Goal: Communication & Community: Answer question/provide support

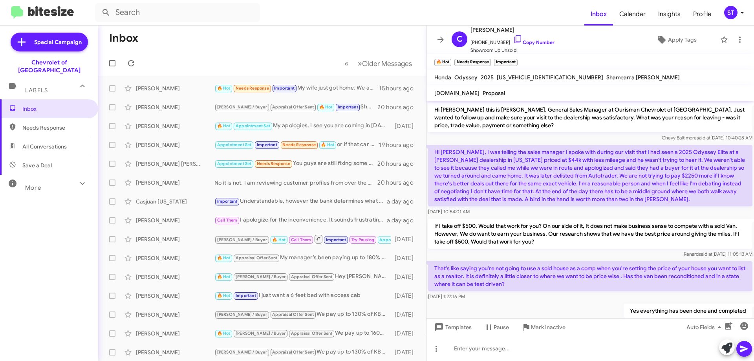
scroll to position [221, 0]
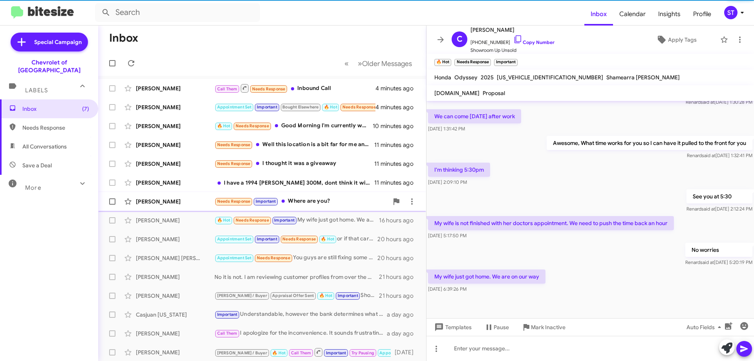
click at [325, 201] on div "Needs Response Important Where are you?" at bounding box center [302, 201] width 174 height 9
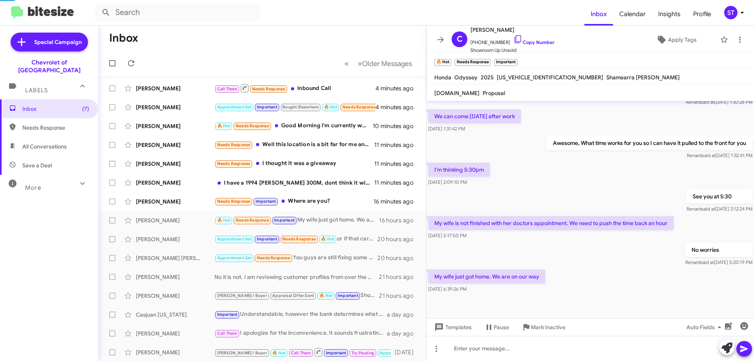
scroll to position [584, 0]
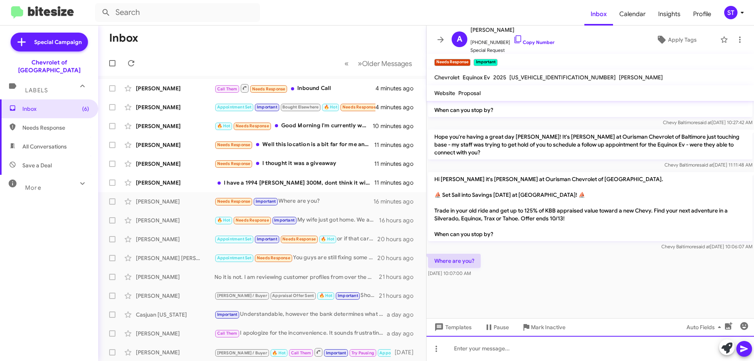
click at [498, 348] on div at bounding box center [591, 348] width 328 height 25
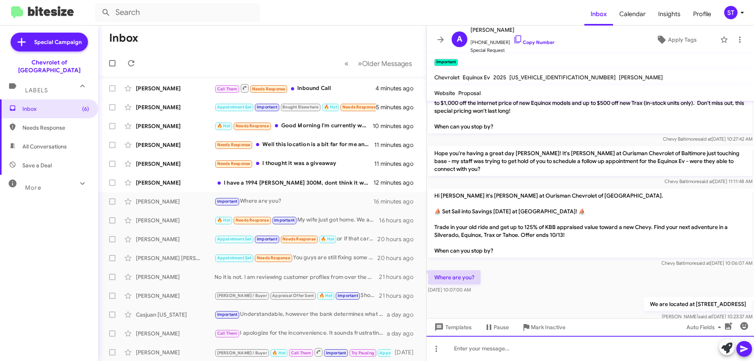
scroll to position [785, 0]
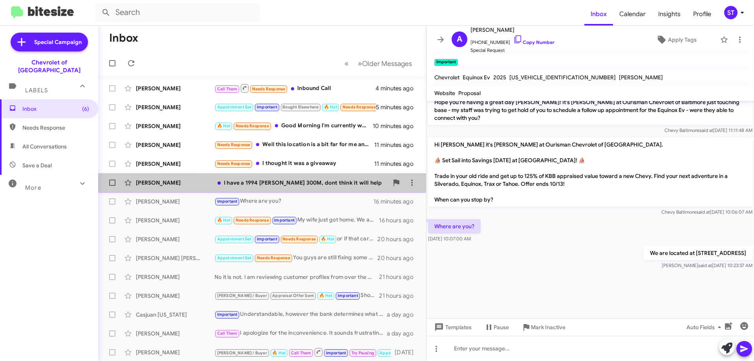
click at [275, 184] on div "I have a 1994 Crysler 300M, dont think it will help" at bounding box center [302, 183] width 174 height 8
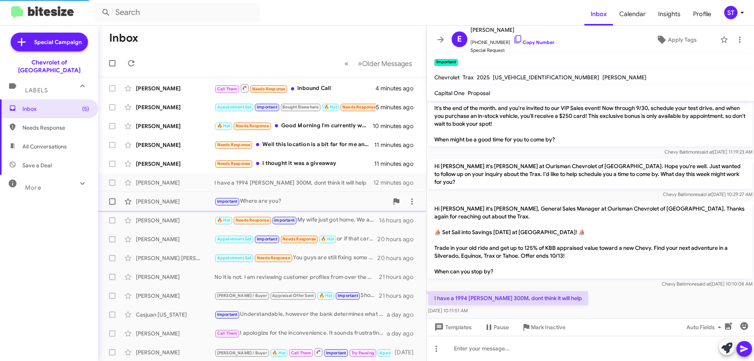
scroll to position [44, 0]
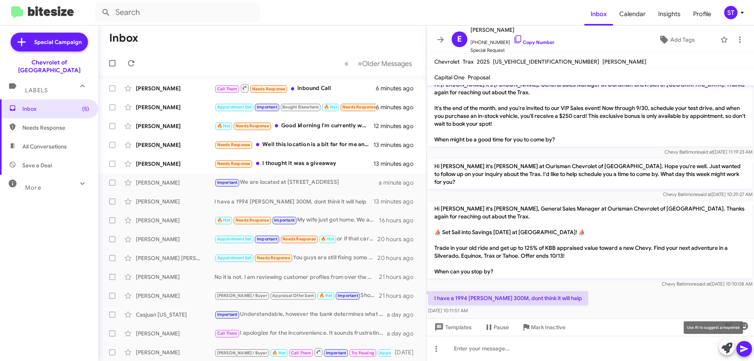
click at [728, 352] on icon at bounding box center [727, 348] width 11 height 11
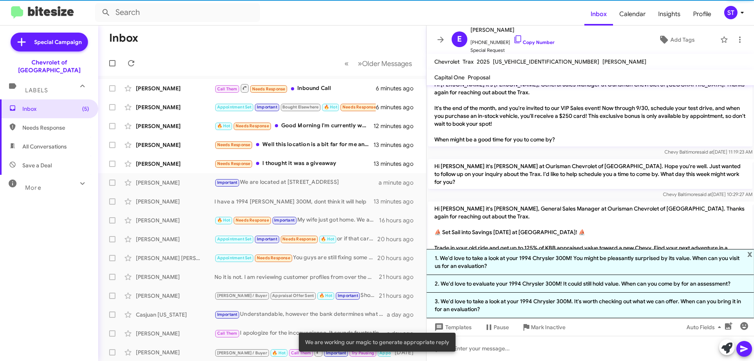
scroll to position [113, 0]
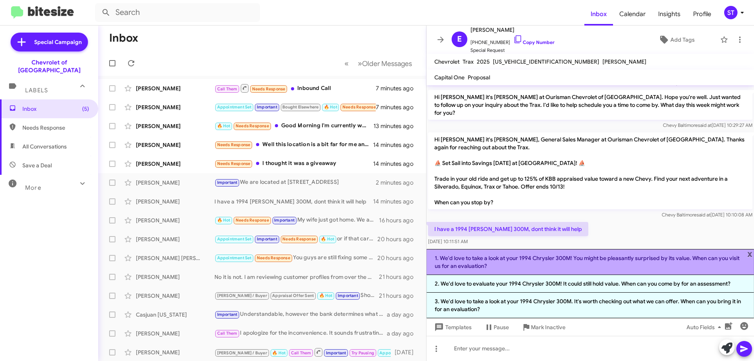
click at [488, 259] on li "1. We'd love to take a look at your 1994 Chrysler 300M! You might be pleasantly…" at bounding box center [591, 262] width 328 height 26
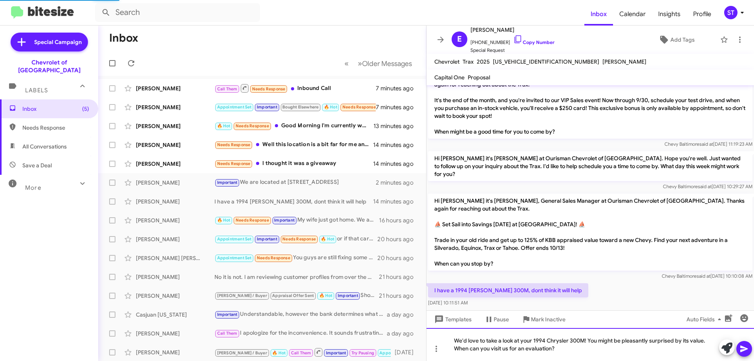
click at [568, 351] on div "We'd love to take a look at your 1994 Chrysler 300M! You might be pleasantly su…" at bounding box center [591, 344] width 328 height 33
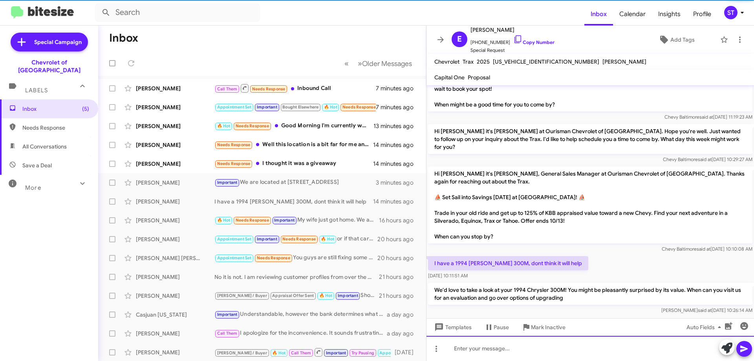
scroll to position [81, 0]
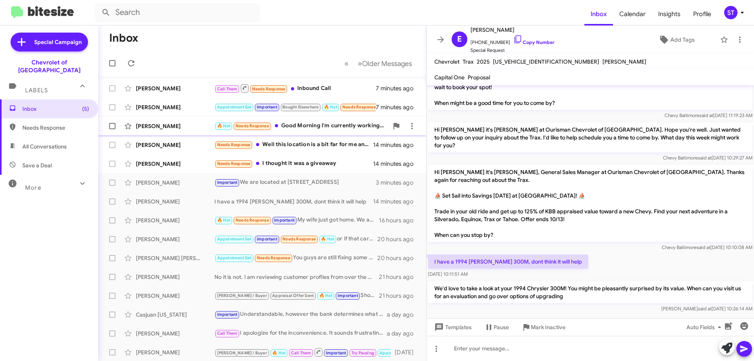
click at [322, 128] on div "🔥 Hot Needs Response Good Morning I'm currently working with Evan Lawson. He is…" at bounding box center [302, 125] width 174 height 9
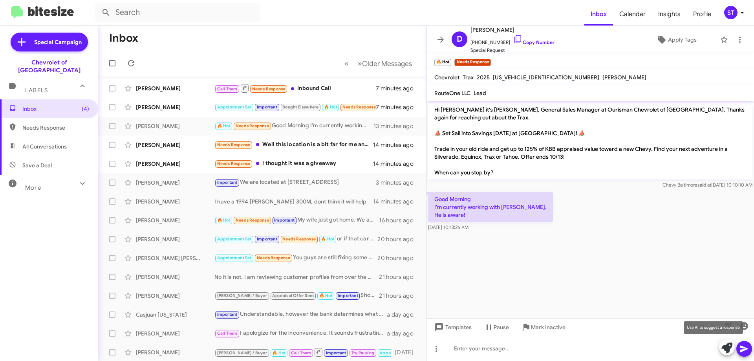
click at [724, 345] on icon at bounding box center [727, 348] width 11 height 11
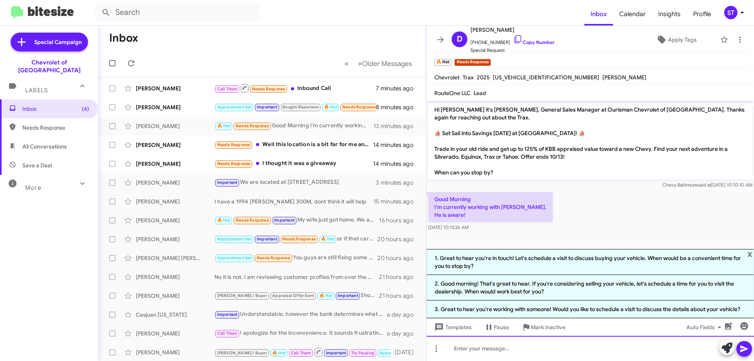
click at [486, 355] on div at bounding box center [591, 348] width 328 height 25
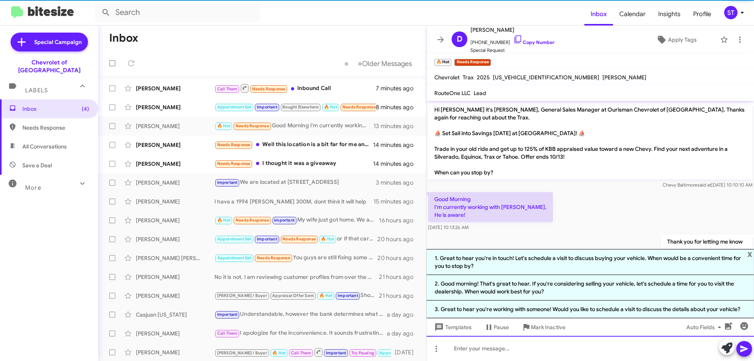
scroll to position [17, 0]
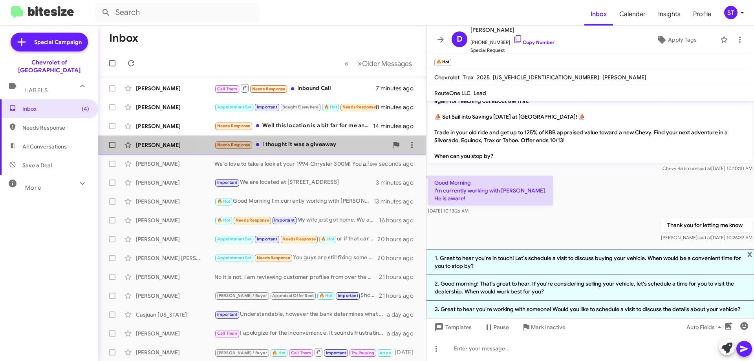
click at [321, 150] on div "Quentin Holmes Needs Response I thought it was a giveaway 14 minutes ago" at bounding box center [262, 145] width 315 height 16
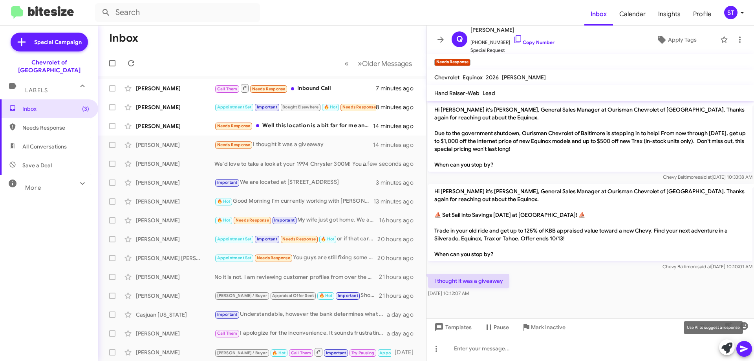
click at [727, 347] on icon at bounding box center [727, 348] width 11 height 11
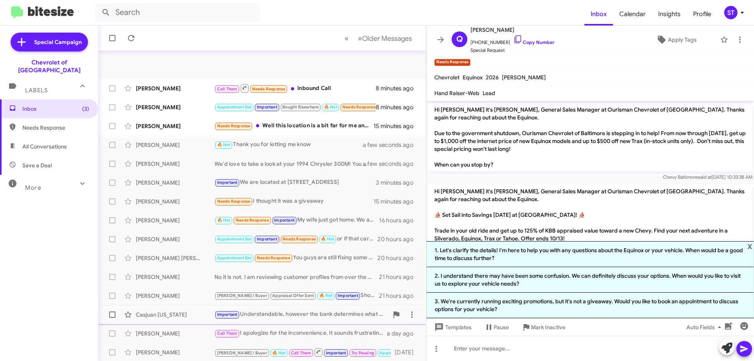
scroll to position [95, 0]
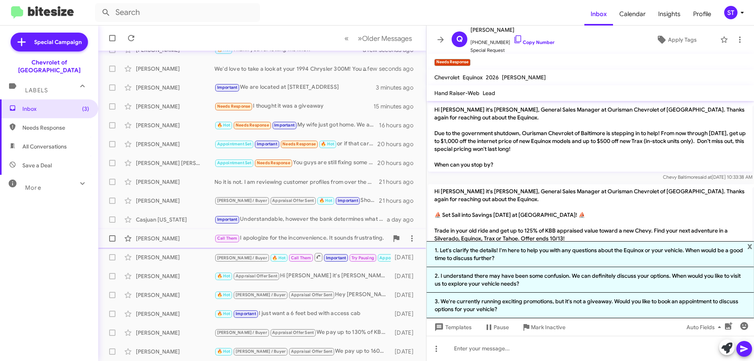
click at [301, 244] on div "Constance Hardy Call Them I apologize for the inconvenience. It sounds frustrat…" at bounding box center [262, 239] width 315 height 16
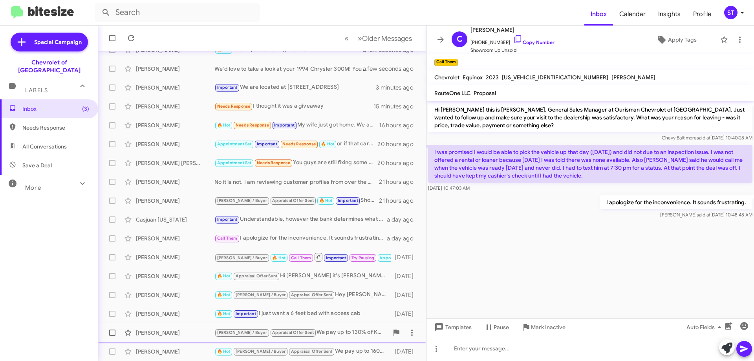
click at [342, 337] on div "J.C. / Buyer Appraisal Offer Sent We pay up to 130% of KBB value! :) We need to…" at bounding box center [302, 332] width 174 height 9
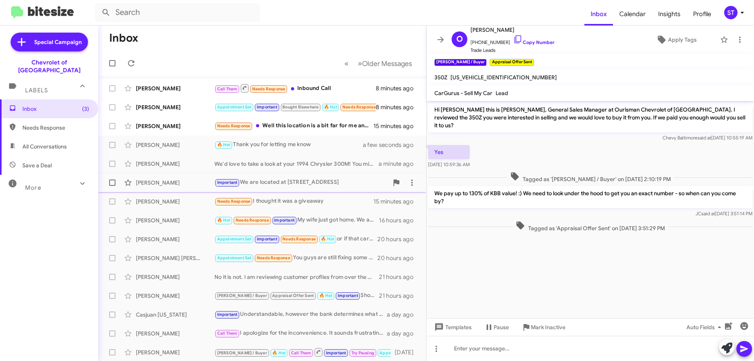
click at [169, 182] on div "Avrohom Poupko" at bounding box center [175, 183] width 79 height 8
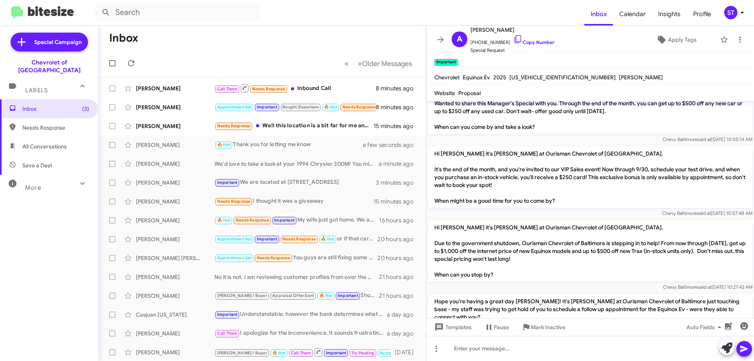
scroll to position [380, 0]
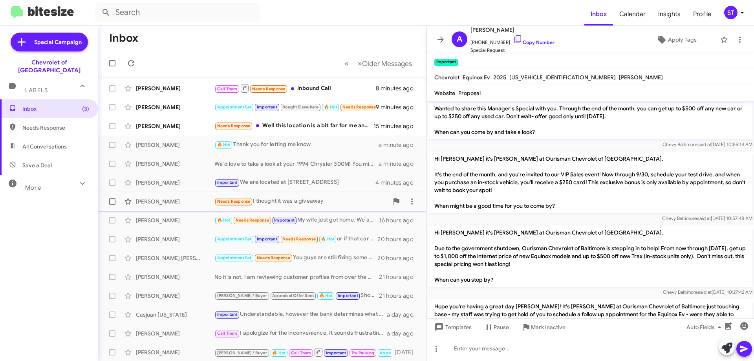
click at [313, 202] on div "Needs Response I thought it was a giveaway" at bounding box center [302, 201] width 174 height 9
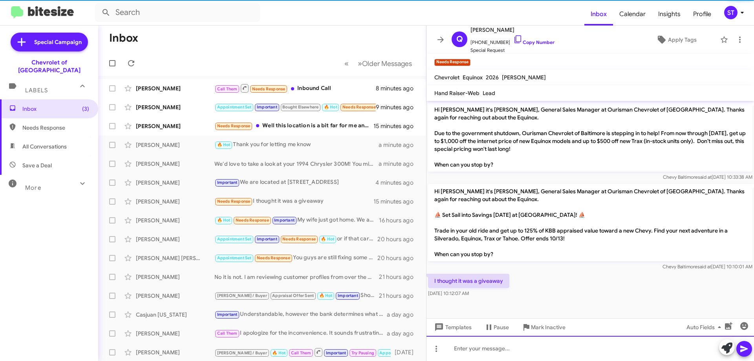
click at [520, 352] on div at bounding box center [591, 348] width 328 height 25
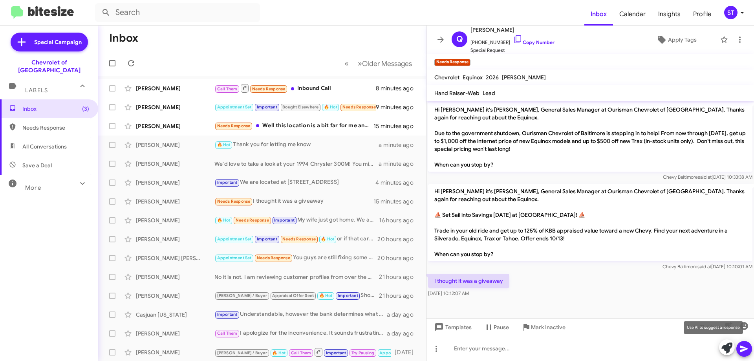
click at [728, 344] on icon at bounding box center [727, 348] width 11 height 11
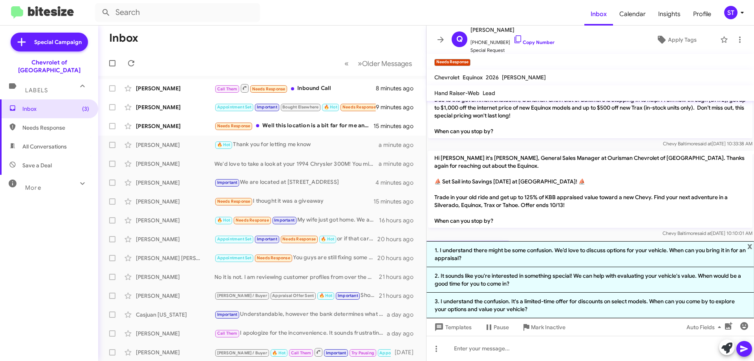
scroll to position [64, 0]
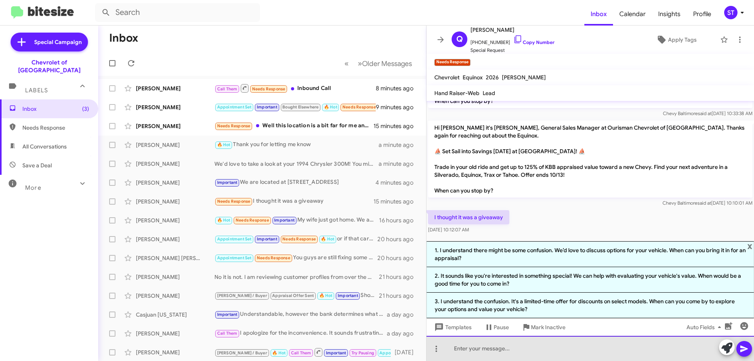
click at [472, 349] on div at bounding box center [591, 348] width 328 height 25
click at [605, 346] on div "Can you elaborate on your question please?" at bounding box center [591, 348] width 328 height 25
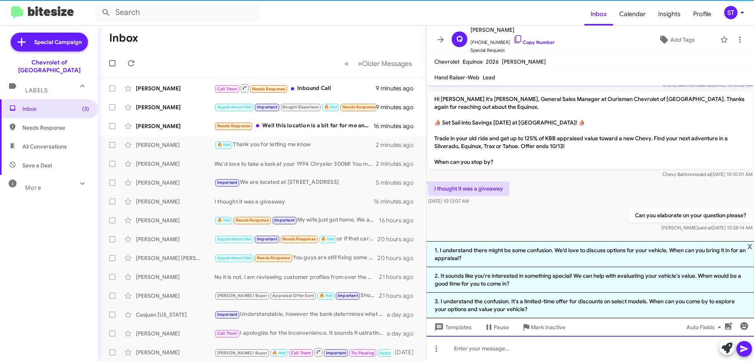
scroll to position [77, 0]
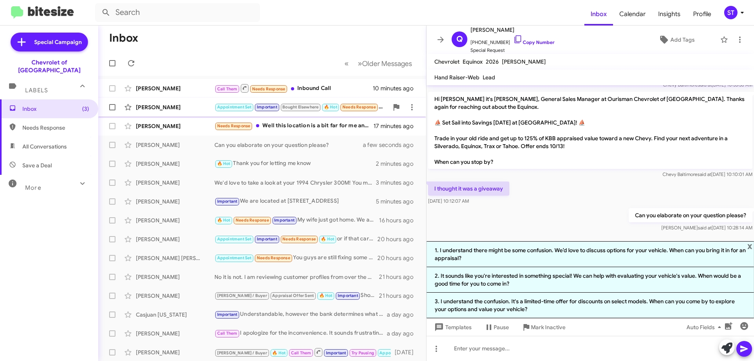
click at [192, 105] on div "Laurie Kuczinski" at bounding box center [175, 107] width 79 height 8
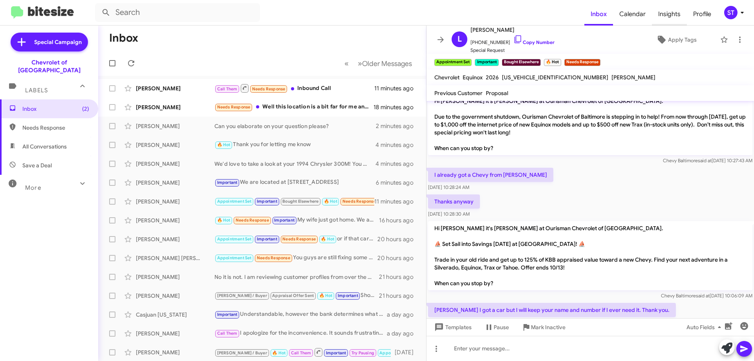
scroll to position [477, 0]
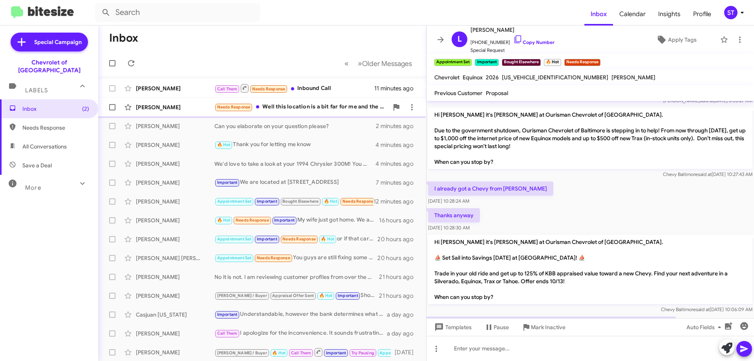
click at [330, 102] on div "Chris Miller Needs Response Well this location is a bit far for me and the 2 ve…" at bounding box center [262, 107] width 315 height 16
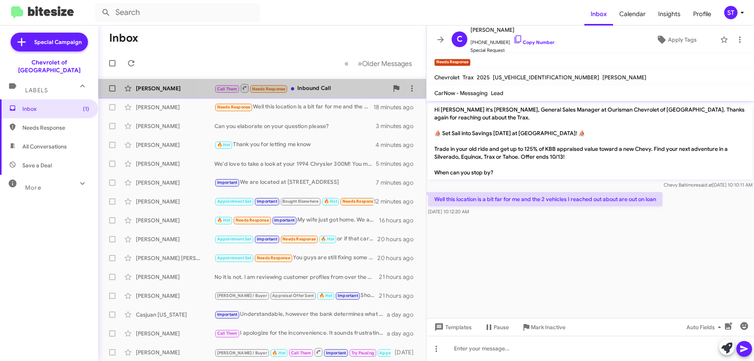
click at [325, 86] on div "Call Them Needs Response Inbound Call" at bounding box center [302, 88] width 174 height 10
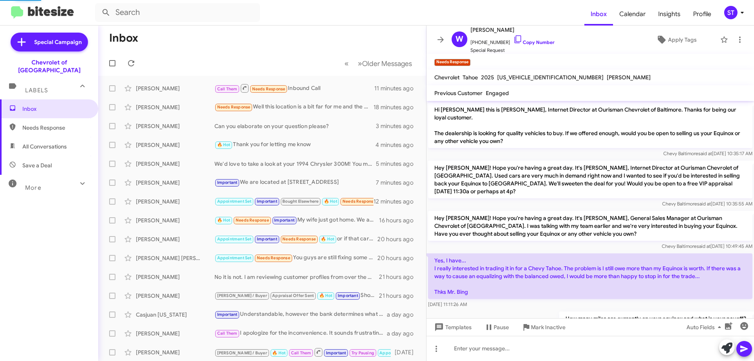
scroll to position [222, 0]
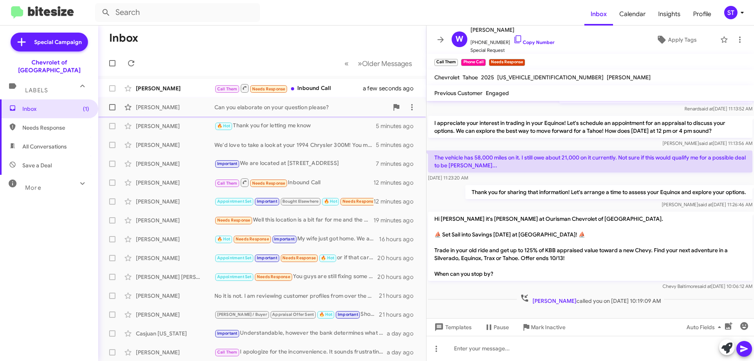
click at [307, 112] on div "Quentin Holmes Can you elaborate on your question please? 3 minutes ago" at bounding box center [262, 107] width 315 height 16
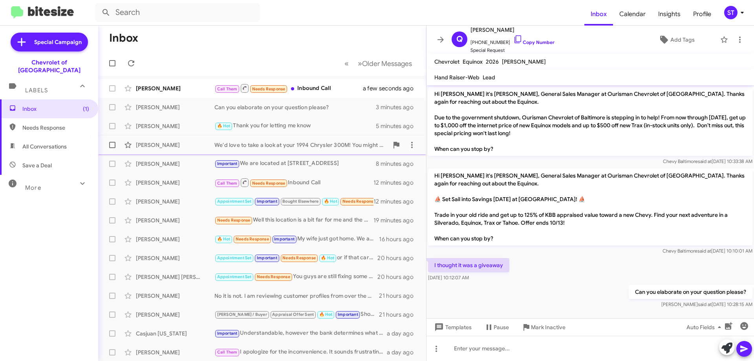
click at [325, 143] on div "We'd love to take a look at your 1994 Chrysler 300M! You might be pleasantly su…" at bounding box center [302, 145] width 174 height 8
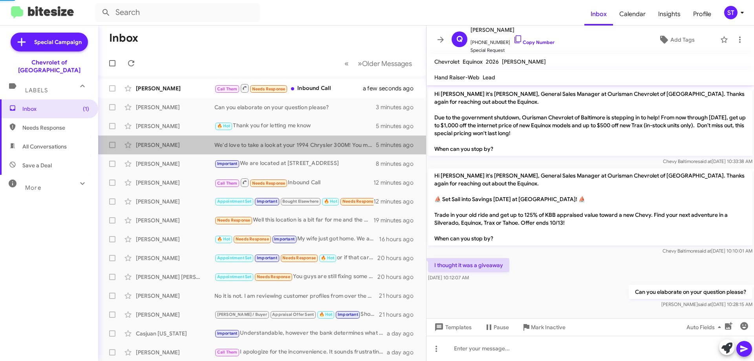
scroll to position [81, 0]
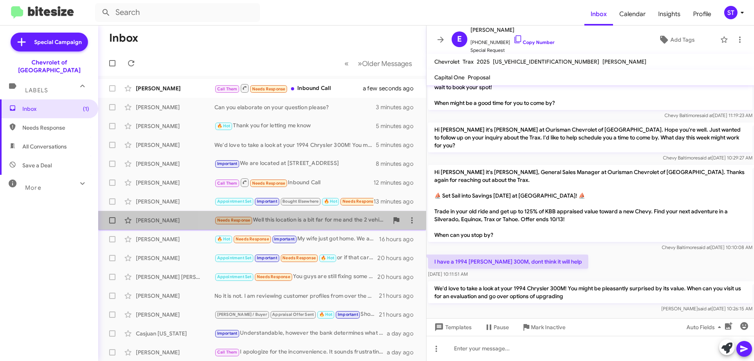
click at [328, 223] on div "Needs Response Well this location is a bit far for me and the 2 vehicles I reac…" at bounding box center [302, 220] width 174 height 9
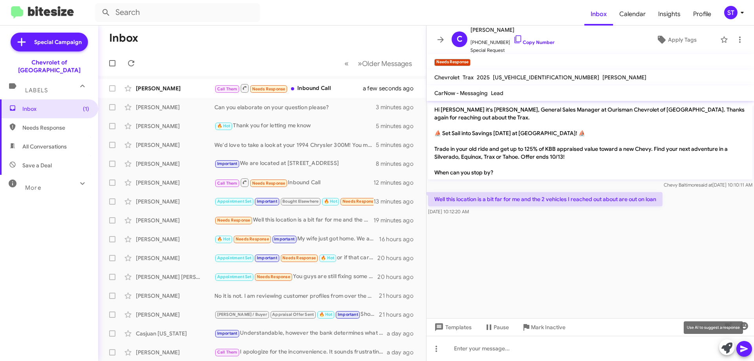
click at [724, 347] on icon at bounding box center [727, 348] width 11 height 11
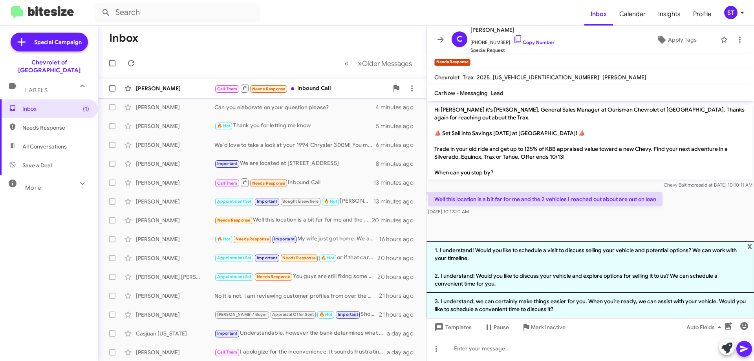
click at [332, 88] on div "Call Them Needs Response Inbound Call" at bounding box center [302, 88] width 174 height 10
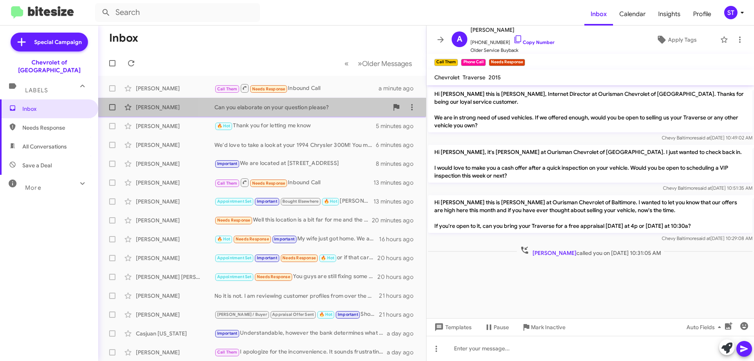
click at [313, 107] on div "Can you elaborate on your question please?" at bounding box center [302, 107] width 174 height 8
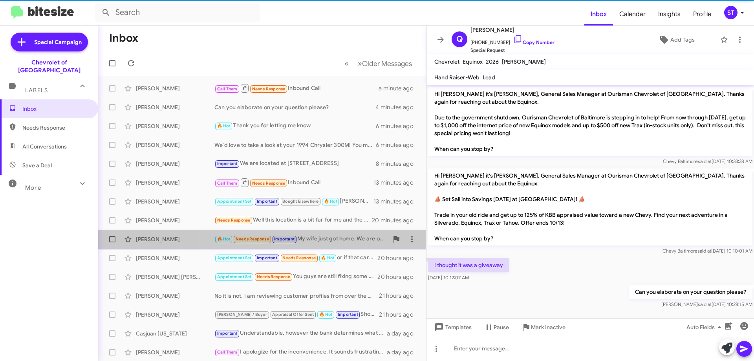
click at [325, 240] on div "🔥 Hot Needs Response Important My wife just got home. We are on our way" at bounding box center [302, 239] width 174 height 9
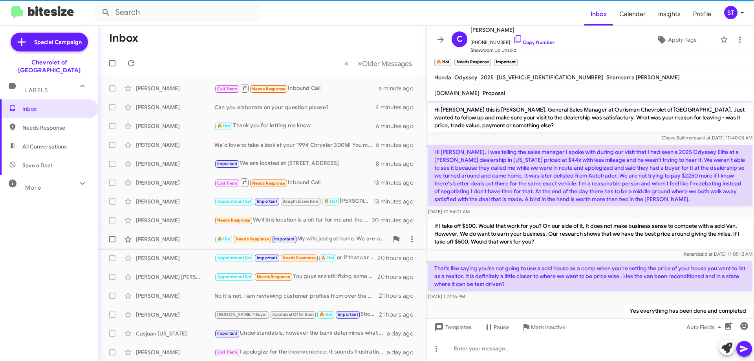
scroll to position [221, 0]
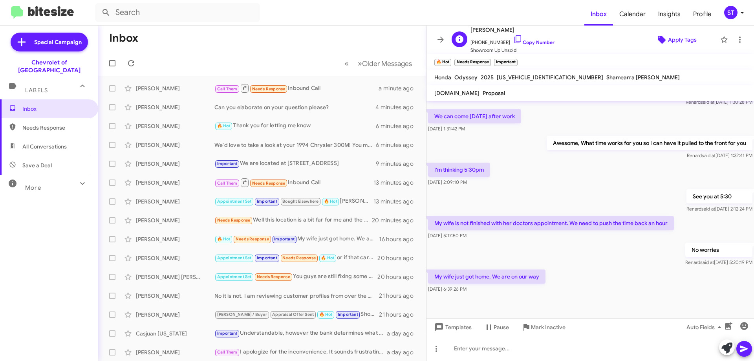
click at [683, 39] on span "Apply Tags" at bounding box center [682, 40] width 29 height 14
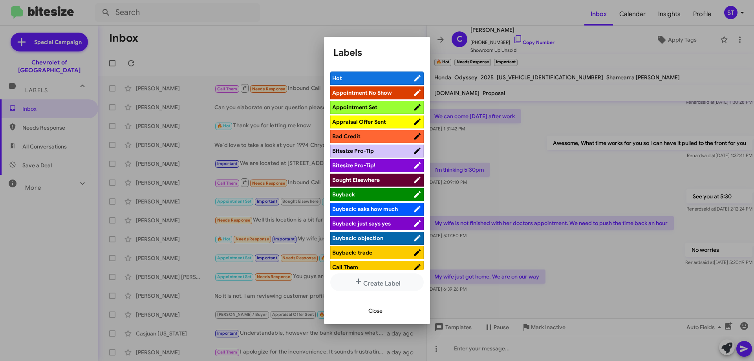
click at [380, 105] on span "Appointment Set" at bounding box center [372, 107] width 81 height 8
click at [380, 310] on span "Close" at bounding box center [376, 311] width 14 height 14
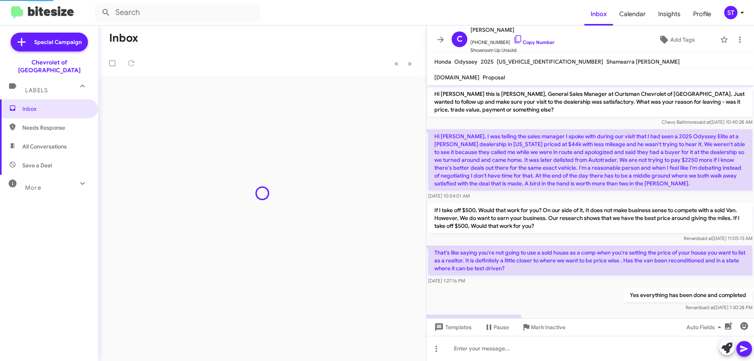
scroll to position [238, 0]
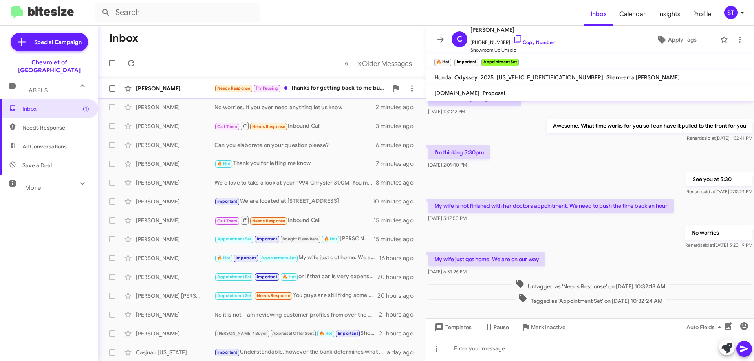
click at [195, 90] on div "[PERSON_NAME]" at bounding box center [175, 88] width 79 height 8
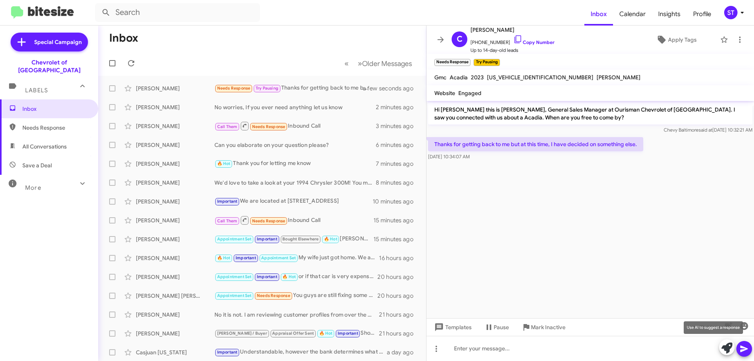
click at [727, 350] on icon at bounding box center [727, 348] width 11 height 11
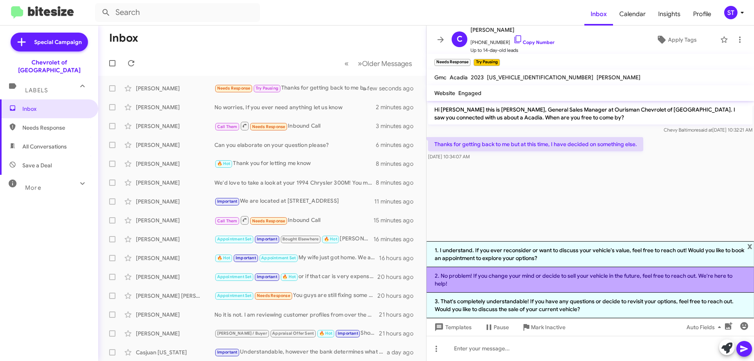
click at [466, 281] on li "2. No problem! If you change your mind or decide to sell your vehicle in the fu…" at bounding box center [591, 280] width 328 height 26
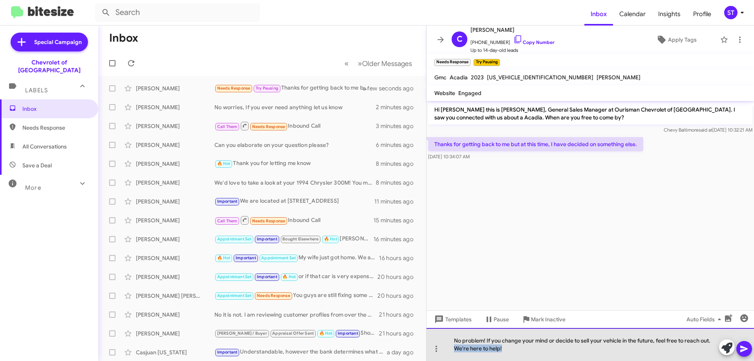
drag, startPoint x: 528, startPoint y: 358, endPoint x: 370, endPoint y: 372, distance: 159.0
click at [370, 361] on html "Inbox Calendar Insights Profile ST Special Campaign Chevrolet of Baltimore Labe…" at bounding box center [377, 180] width 754 height 361
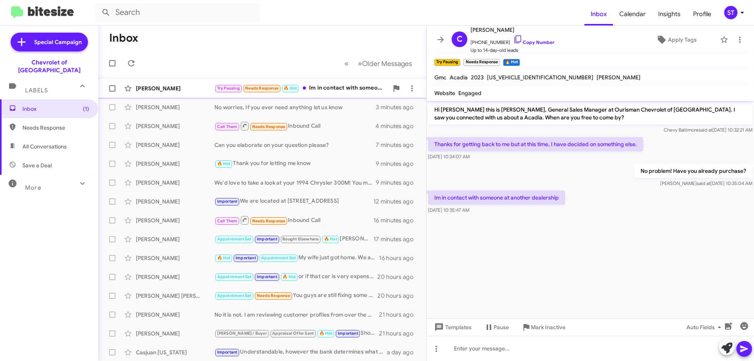
click at [189, 88] on div "[PERSON_NAME]" at bounding box center [175, 88] width 79 height 8
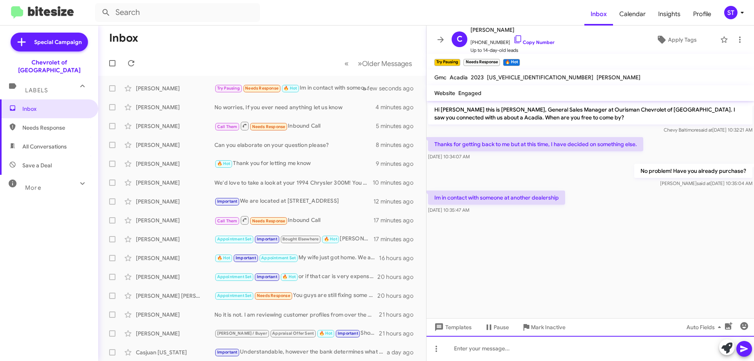
click at [529, 349] on div at bounding box center [591, 348] width 328 height 25
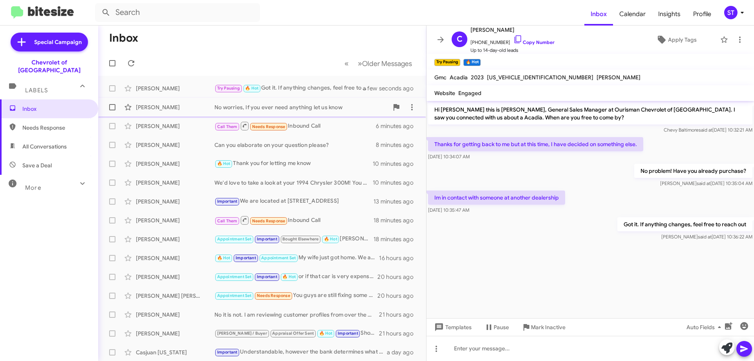
click at [258, 108] on div "No worries, If you ever need anything let us know" at bounding box center [302, 107] width 174 height 8
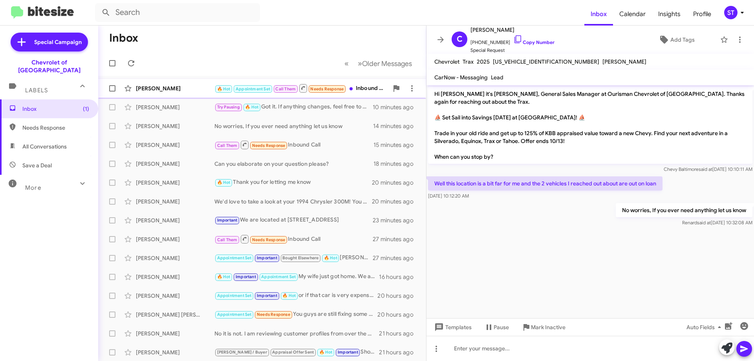
click at [176, 89] on div "[PERSON_NAME]" at bounding box center [175, 88] width 79 height 8
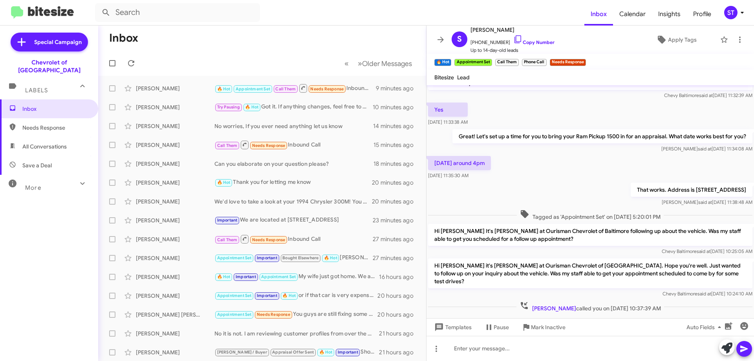
scroll to position [48, 0]
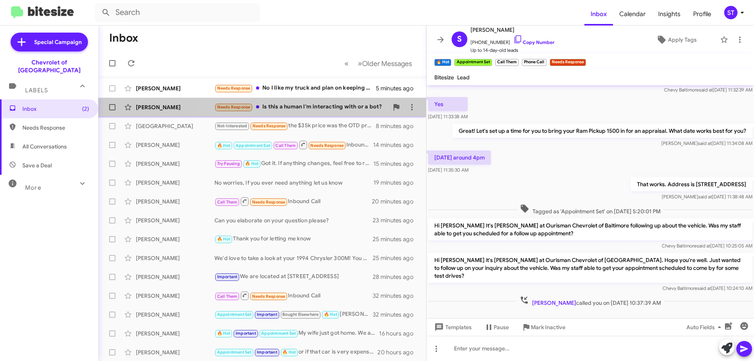
click at [306, 112] on div "Quinton James Needs Response Is this a human I'm interacting with or a bot? 6 m…" at bounding box center [262, 107] width 315 height 16
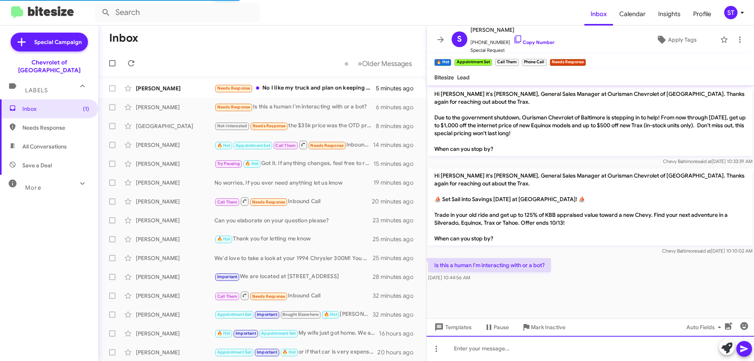
click at [499, 345] on div at bounding box center [591, 348] width 328 height 25
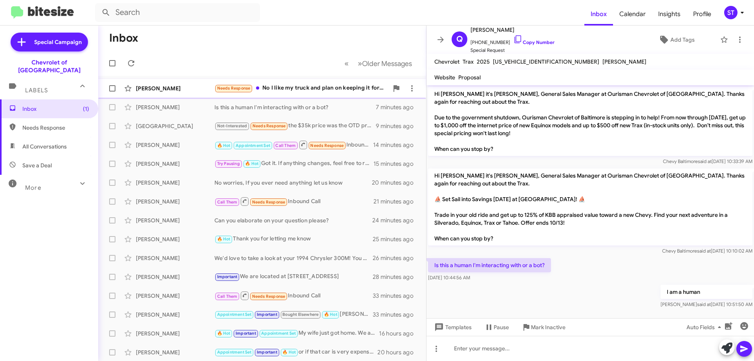
click at [308, 84] on div "Needs Response No I like my truck and plan on keeping it for awhile. Only 52K o…" at bounding box center [302, 88] width 174 height 9
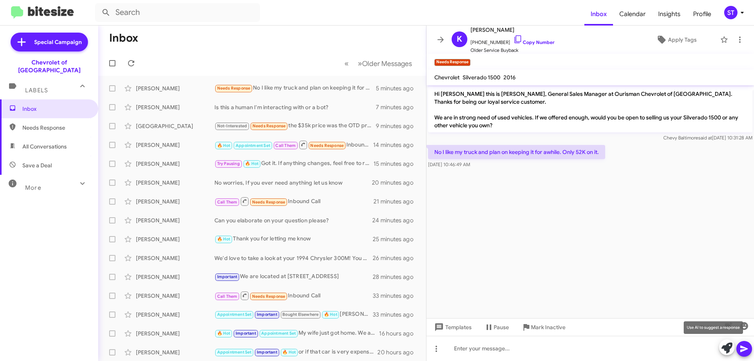
click at [730, 354] on span at bounding box center [727, 347] width 11 height 17
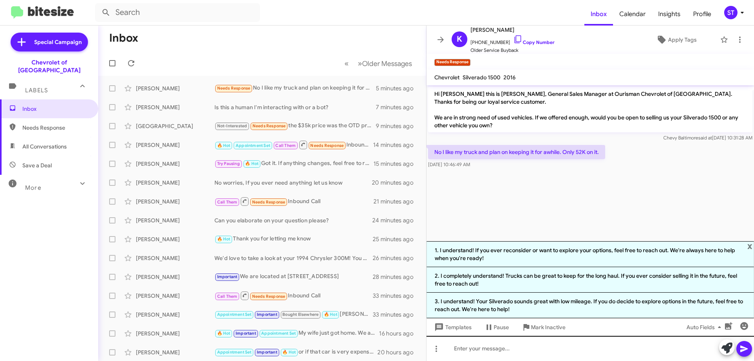
drag, startPoint x: 556, startPoint y: 254, endPoint x: 566, endPoint y: 359, distance: 105.4
click at [557, 255] on li "1. I understand! If you ever reconsider or want to explore your options, feel f…" at bounding box center [591, 254] width 328 height 26
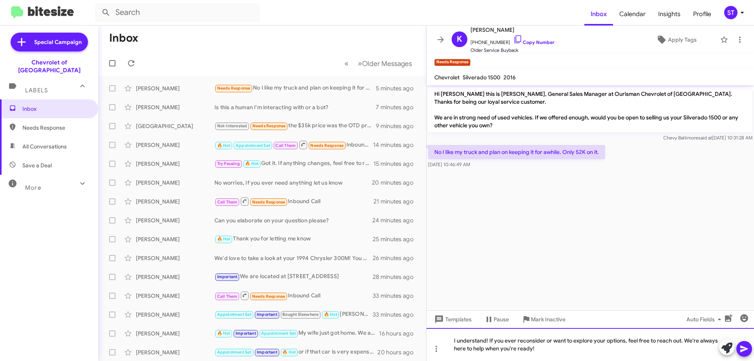
click at [564, 354] on div "I understand! If you ever reconsider or want to explore your options, feel free…" at bounding box center [591, 344] width 328 height 33
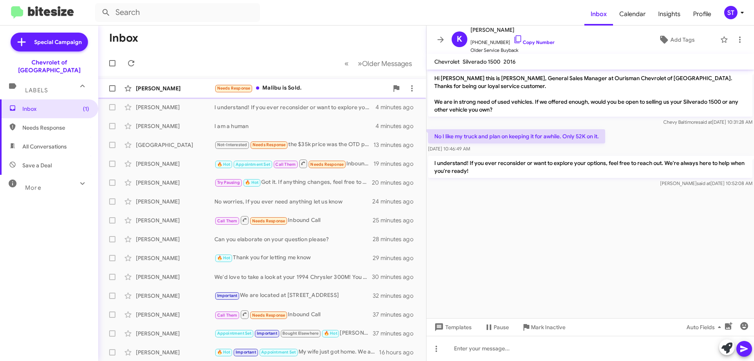
click at [295, 90] on div "Needs Response Malibu is Sold." at bounding box center [302, 88] width 174 height 9
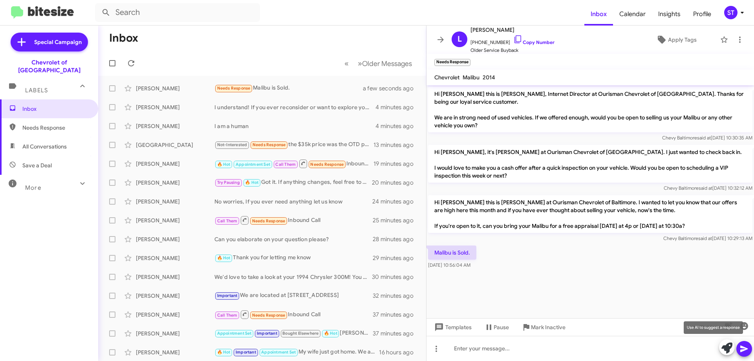
click at [724, 349] on icon at bounding box center [727, 348] width 11 height 11
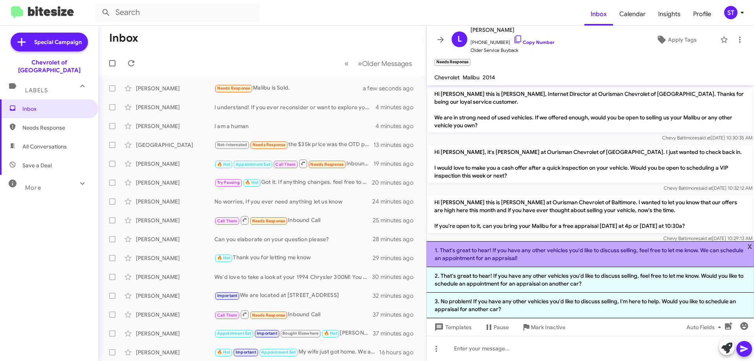
click at [520, 254] on li "1. That's great to hear! If you have any other vehicles you'd like to discuss s…" at bounding box center [591, 254] width 328 height 26
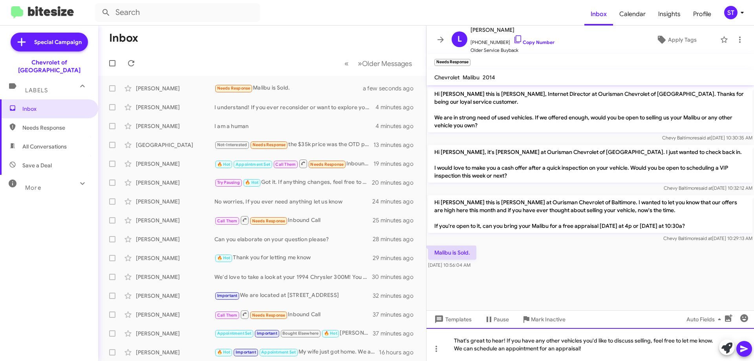
click at [605, 358] on div "That's great to hear! If you have any other vehicles you'd like to discuss sell…" at bounding box center [591, 344] width 328 height 33
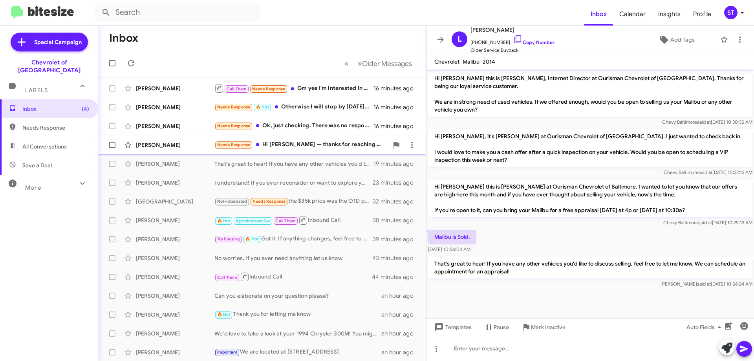
click at [331, 148] on div "Needs Response Hi Blake — thanks for reaching out. I’m interested in the 2025 J…" at bounding box center [302, 144] width 174 height 9
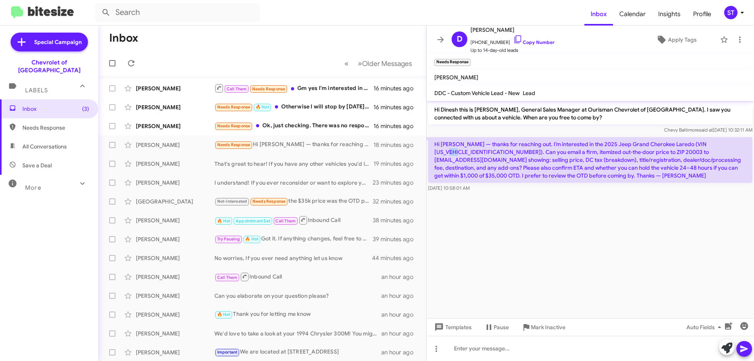
drag, startPoint x: 733, startPoint y: 143, endPoint x: 722, endPoint y: 145, distance: 10.9
click at [722, 145] on p "Hi Blake — thanks for reaching out. I’m interested in the 2025 Jeep Grand Chero…" at bounding box center [590, 160] width 325 height 46
click at [607, 132] on div "Chevy Baltimore said at Oct 8, 2025, 10:32:11 AM" at bounding box center [590, 130] width 325 height 8
drag, startPoint x: 733, startPoint y: 146, endPoint x: 685, endPoint y: 144, distance: 48.4
click at [680, 145] on p "Hi Blake — thanks for reaching out. I’m interested in the 2025 Jeep Grand Chero…" at bounding box center [590, 160] width 325 height 46
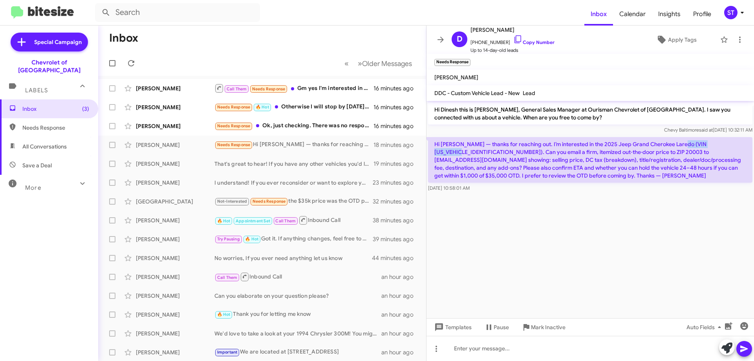
copy p "1C4RJHAG6SC351186"
click at [532, 213] on cdk-virtual-scroll-viewport "Hi Dinesh this is Blake Bing, General Sales Manager at Ourisman Chevrolet of Ba…" at bounding box center [591, 209] width 328 height 217
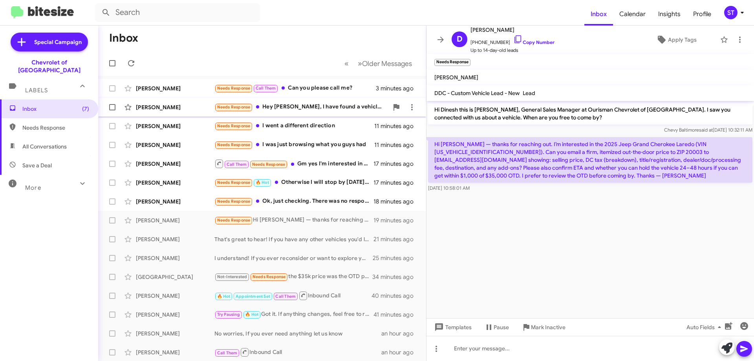
click at [323, 109] on div "Needs Response Hey Blake, I have found a vehicle. Thank you for your assistance…" at bounding box center [302, 107] width 174 height 9
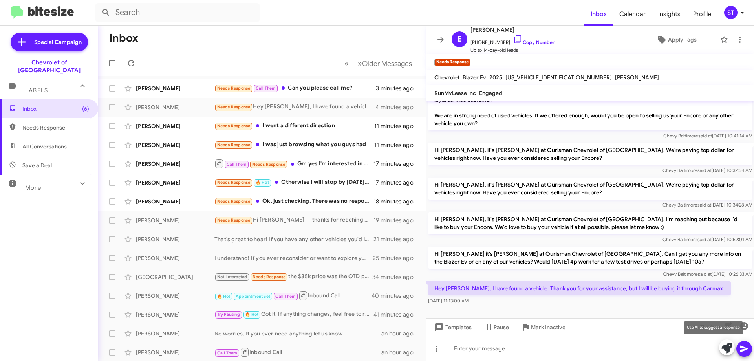
click at [731, 350] on icon at bounding box center [727, 348] width 11 height 11
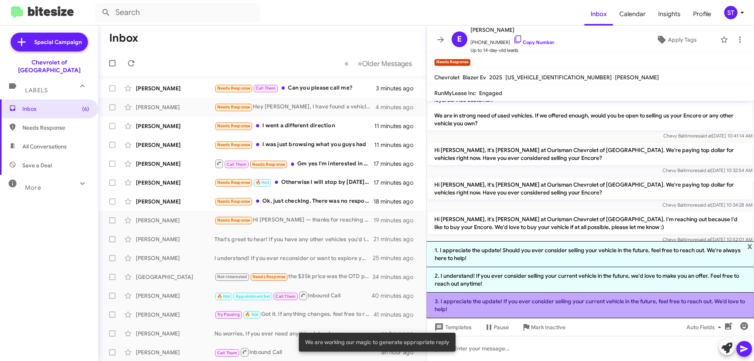
click at [473, 304] on li "3. I appreciate the update! If you ever consider selling your current vehicle i…" at bounding box center [591, 306] width 328 height 26
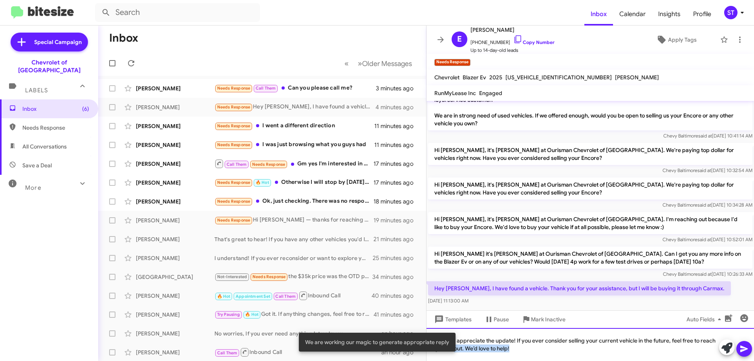
drag, startPoint x: 549, startPoint y: 349, endPoint x: 422, endPoint y: 350, distance: 126.5
click at [422, 350] on body "Inbox Calendar Insights Profile ST Special Campaign Chevrolet of Baltimore Labe…" at bounding box center [377, 180] width 754 height 361
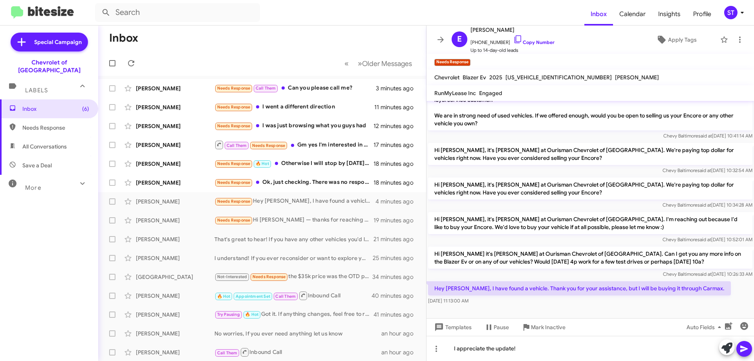
click at [745, 349] on icon at bounding box center [744, 349] width 7 height 7
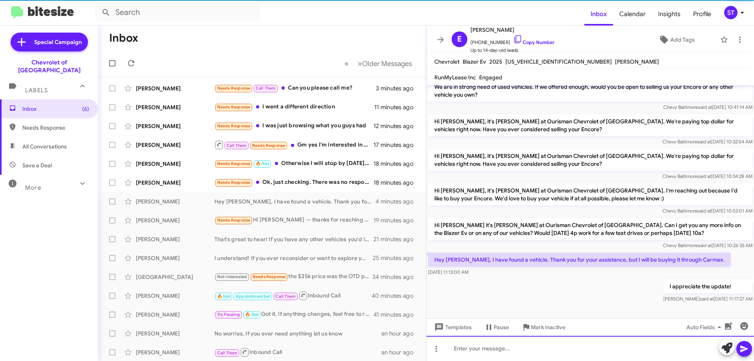
scroll to position [31, 0]
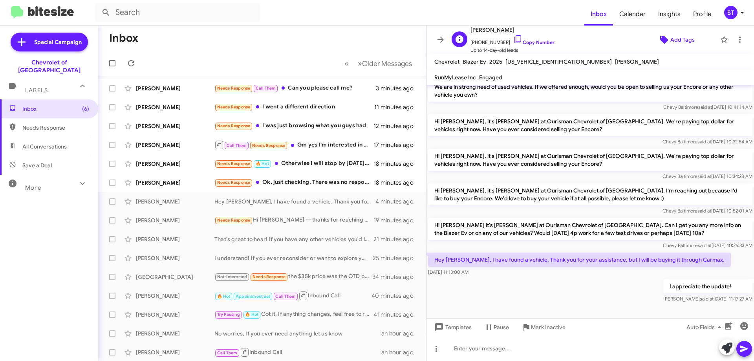
click at [673, 37] on span "Add Tags" at bounding box center [683, 40] width 24 height 14
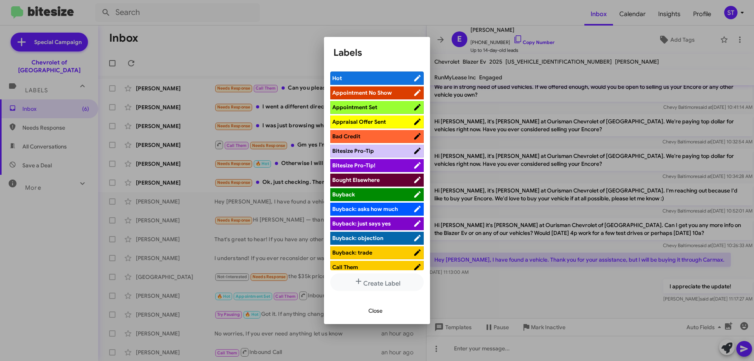
click at [377, 176] on li "Bought Elsewhere" at bounding box center [377, 180] width 94 height 13
click at [387, 179] on span "Bought Elsewhere" at bounding box center [372, 180] width 81 height 8
click at [376, 313] on span "Close" at bounding box center [376, 311] width 14 height 14
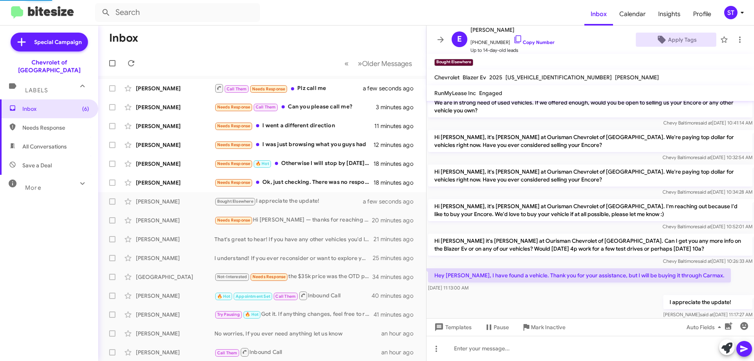
scroll to position [46, 0]
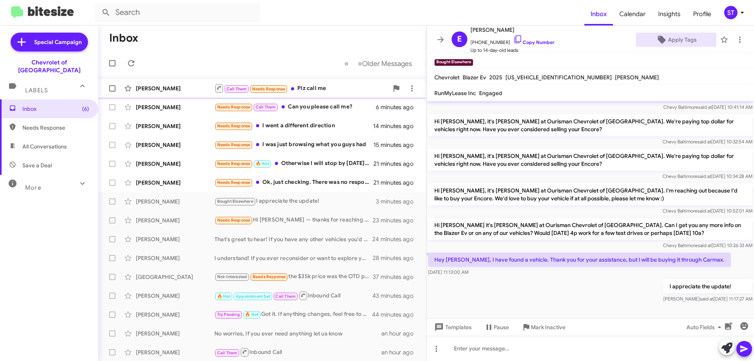
click at [310, 93] on div "Call Them Needs Response Plz call me" at bounding box center [302, 88] width 174 height 10
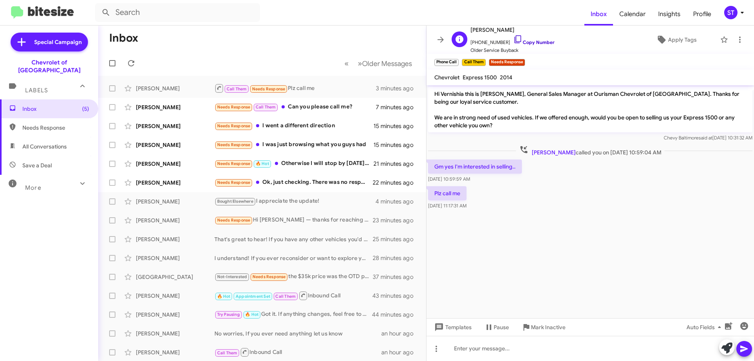
click at [513, 39] on icon at bounding box center [517, 39] width 9 height 9
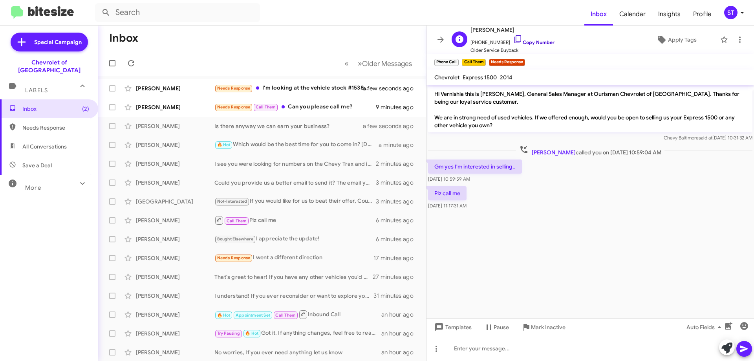
click at [515, 42] on icon at bounding box center [518, 39] width 7 height 8
drag, startPoint x: 514, startPoint y: 31, endPoint x: 472, endPoint y: 25, distance: 42.5
click at [472, 25] on div "Inbox Calendar Insights Profile ST Special Campaign Chevrolet of Baltimore Labe…" at bounding box center [377, 180] width 754 height 361
click at [581, 50] on div "V Vernishia Carter +14103402250 Copy Number Older Service Buyback Apply Tags" at bounding box center [583, 39] width 268 height 29
drag, startPoint x: 513, startPoint y: 31, endPoint x: 471, endPoint y: 29, distance: 41.3
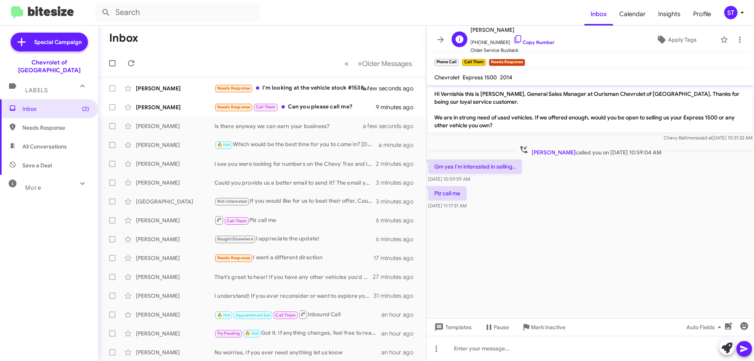
click at [471, 29] on span "[PERSON_NAME]" at bounding box center [513, 29] width 84 height 9
copy span "[PERSON_NAME]"
click at [513, 41] on icon at bounding box center [517, 39] width 9 height 9
copy span "[PERSON_NAME]"
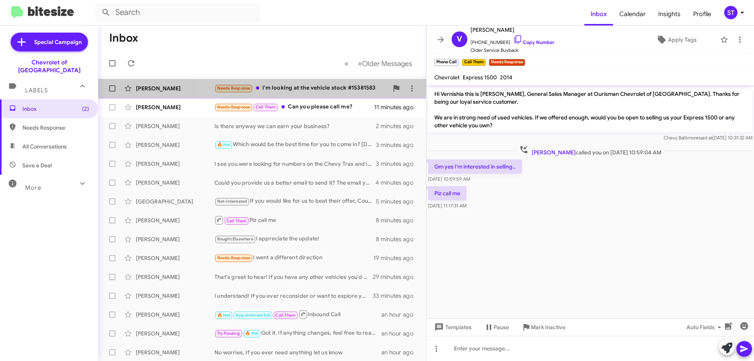
click at [290, 86] on div "Needs Response I'm looking at the vehicle stock #15381583" at bounding box center [302, 88] width 174 height 9
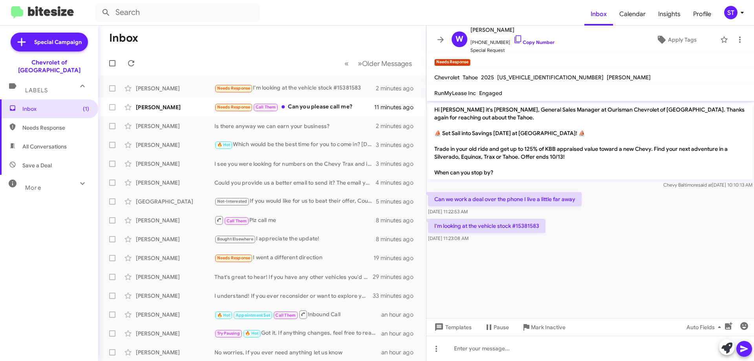
drag, startPoint x: 540, startPoint y: 224, endPoint x: 518, endPoint y: 223, distance: 21.6
click at [518, 223] on p "I'm looking at the vehicle stock #15381583" at bounding box center [486, 226] width 117 height 14
copy p "15381583"
click at [513, 37] on icon at bounding box center [517, 39] width 9 height 9
copy p "15381583"
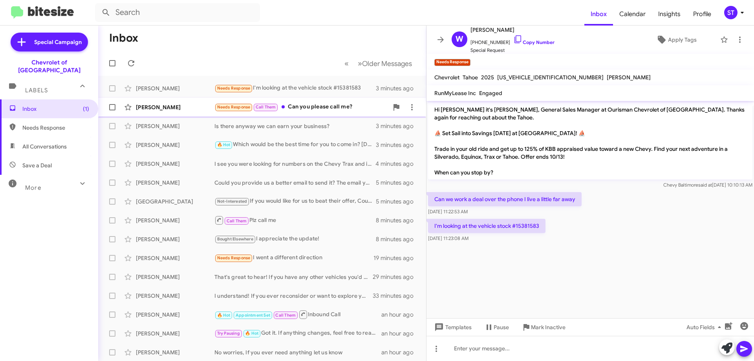
click at [314, 109] on div "Needs Response Call Them Can you please call me?" at bounding box center [302, 107] width 174 height 9
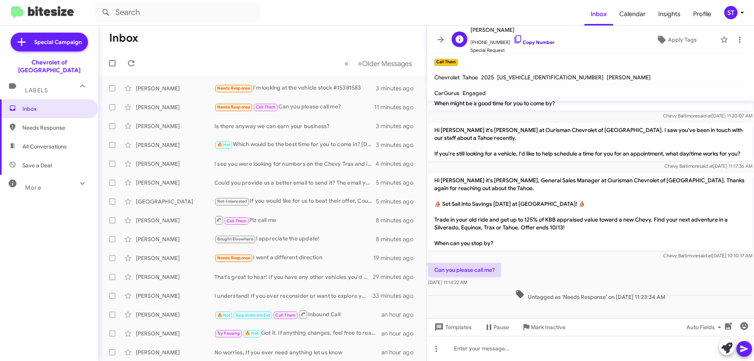
click at [513, 37] on icon at bounding box center [517, 39] width 9 height 9
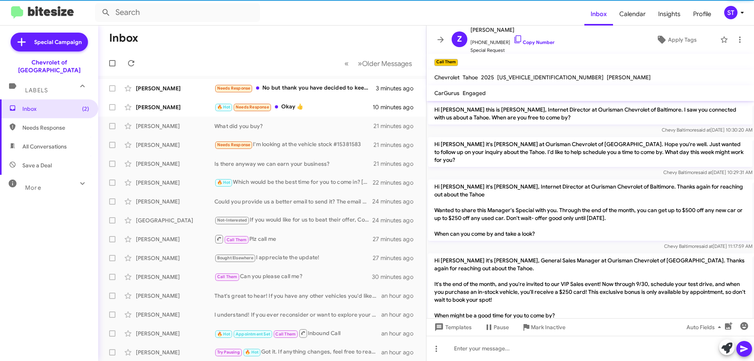
scroll to position [196, 0]
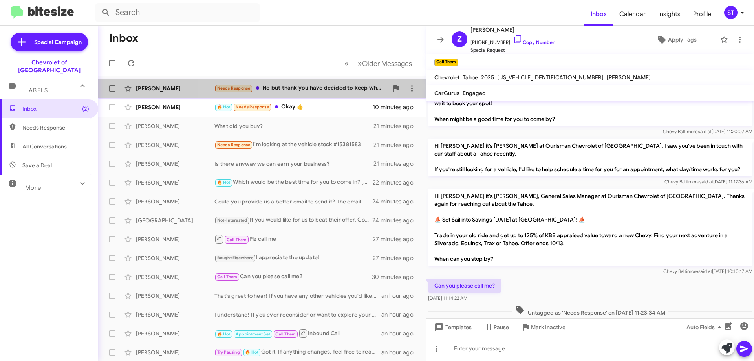
click at [305, 90] on div "Needs Response No but thank you have decided to keep what I have." at bounding box center [302, 88] width 174 height 9
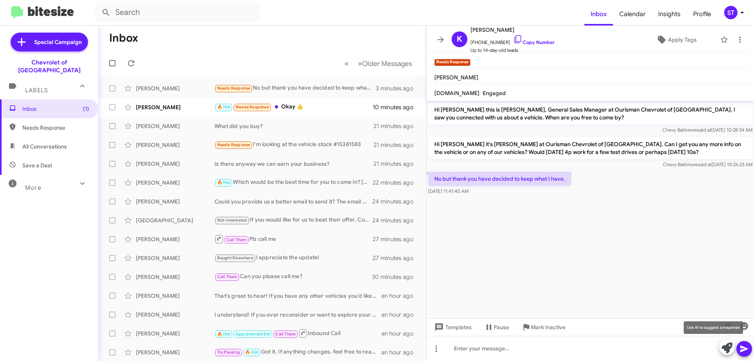
click at [732, 350] on icon at bounding box center [727, 348] width 11 height 11
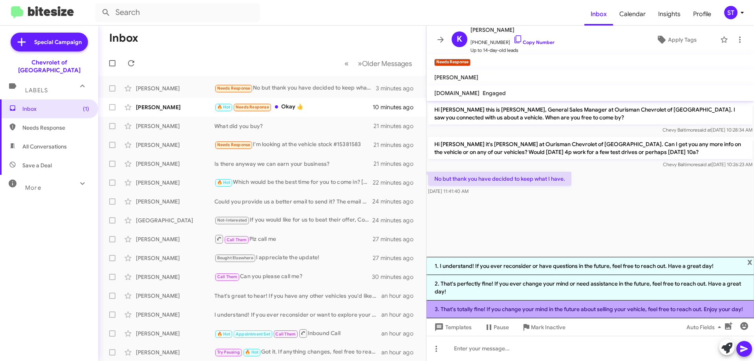
click at [526, 312] on li "3. That's totally fine! If you change your mind in the future about selling you…" at bounding box center [591, 310] width 328 height 18
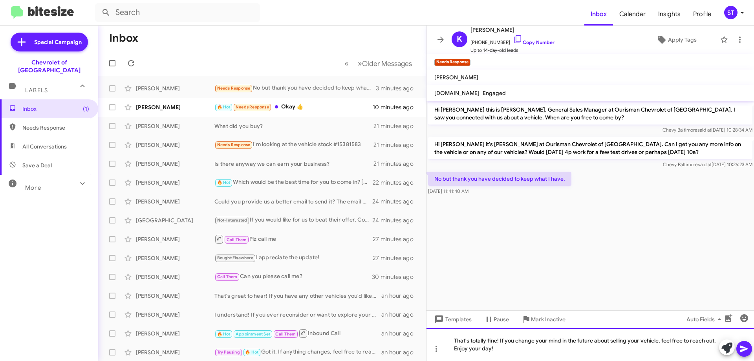
click at [523, 355] on div "That's totally fine! If you change your mind in the future about selling your v…" at bounding box center [591, 344] width 328 height 33
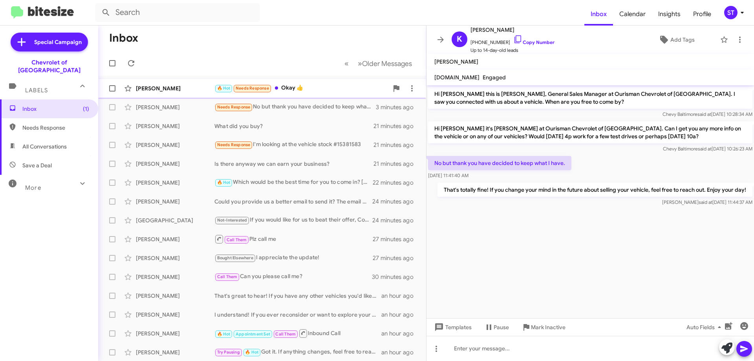
click at [302, 82] on div "[PERSON_NAME] 🔥 Hot Needs Response Okay 👍 10 minutes ago" at bounding box center [262, 89] width 315 height 16
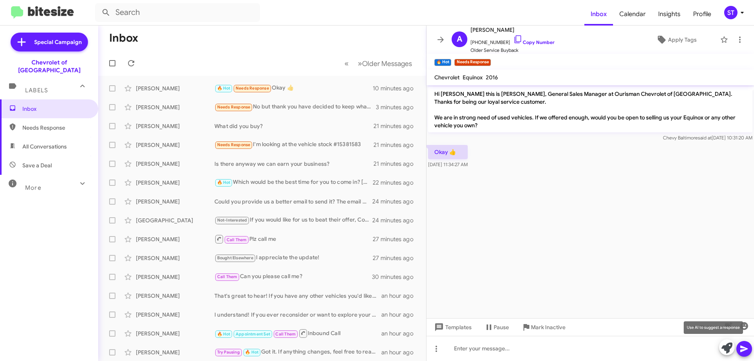
click at [725, 348] on icon at bounding box center [727, 348] width 11 height 11
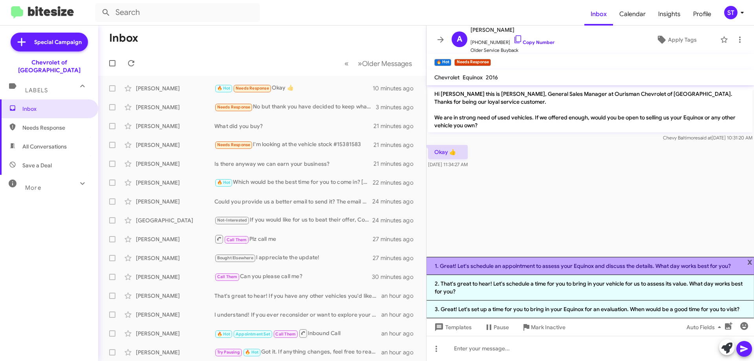
click at [487, 266] on li "1. Great! Let's schedule an appointment to assess your Equinox and discuss the …" at bounding box center [591, 266] width 328 height 18
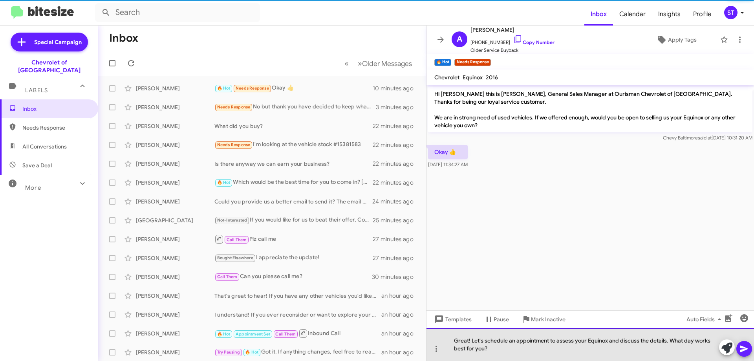
click at [534, 353] on div "Great! Let's schedule an appointment to assess your Equinox and discuss the det…" at bounding box center [591, 344] width 328 height 33
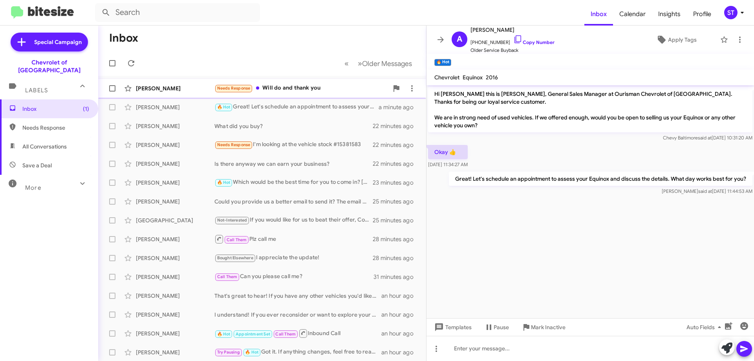
click at [317, 85] on div "Needs Response Will do and thank you" at bounding box center [302, 88] width 174 height 9
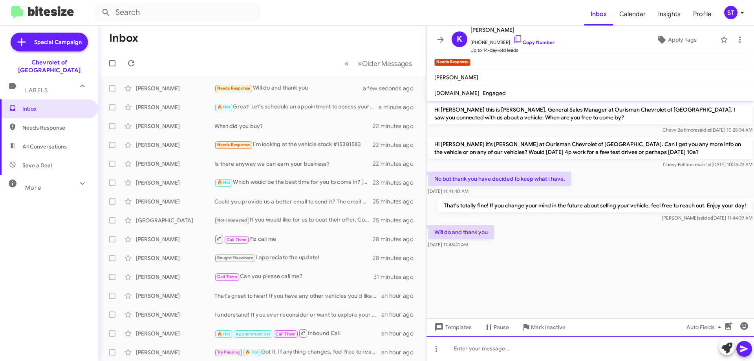
click at [528, 353] on div at bounding box center [591, 348] width 328 height 25
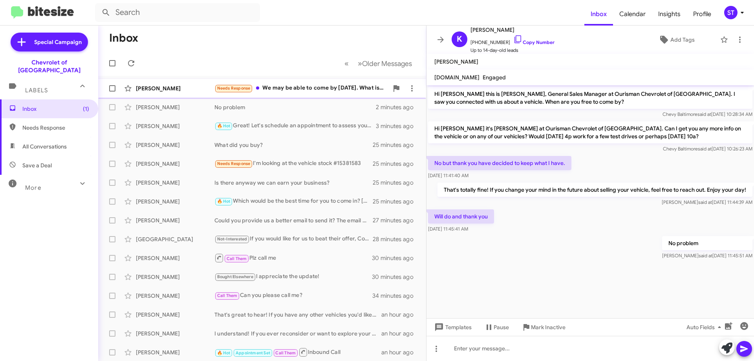
click at [280, 83] on div "[PERSON_NAME] Needs Response We may be able to come by [DATE]. What is your add…" at bounding box center [262, 89] width 315 height 16
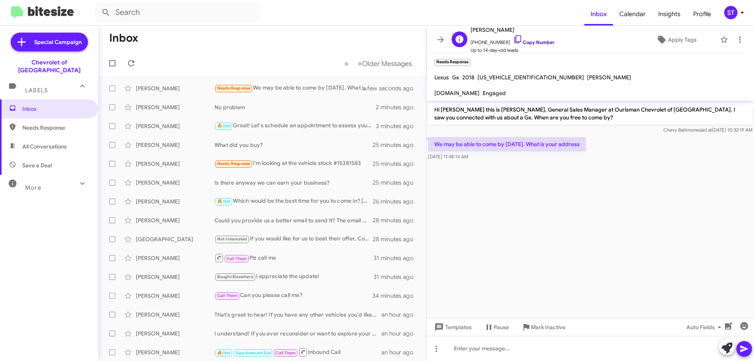
click at [513, 39] on icon at bounding box center [517, 39] width 9 height 9
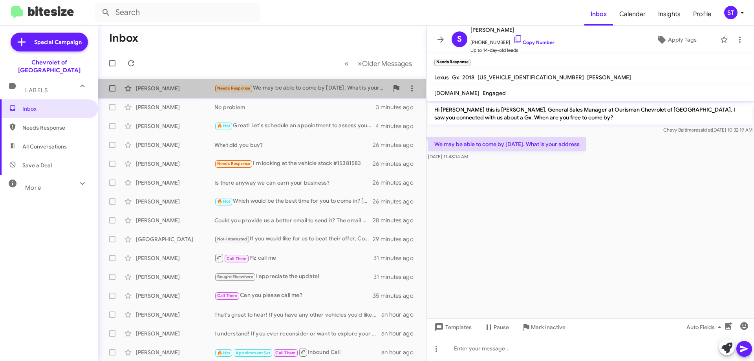
click at [284, 86] on div "Needs Response We may be able to come by [DATE]. What is your address" at bounding box center [302, 88] width 174 height 9
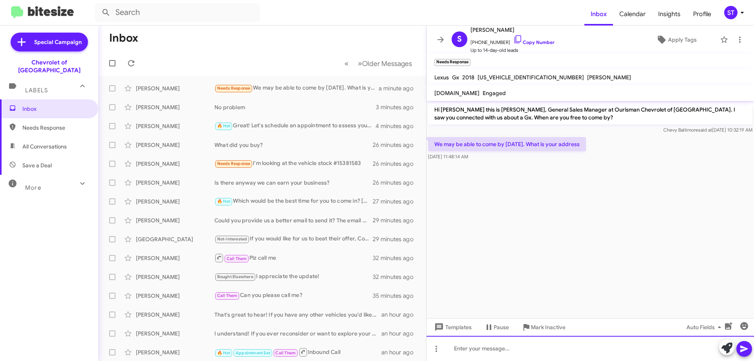
click at [499, 349] on div at bounding box center [591, 348] width 328 height 25
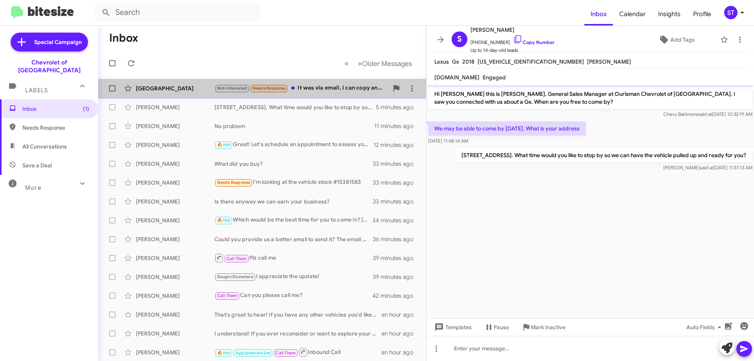
click at [346, 86] on div "Not-Interested Needs Response It was via email, i can copy and paste the text, …" at bounding box center [302, 88] width 174 height 9
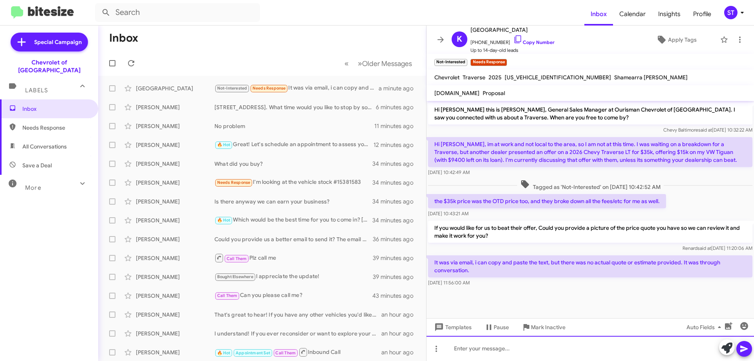
click at [564, 355] on div at bounding box center [591, 348] width 328 height 25
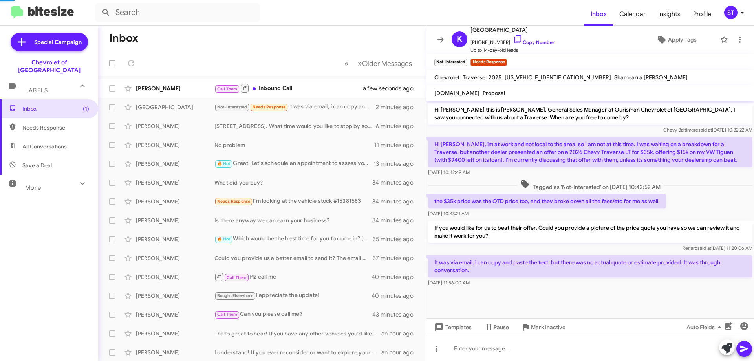
scroll to position [34, 0]
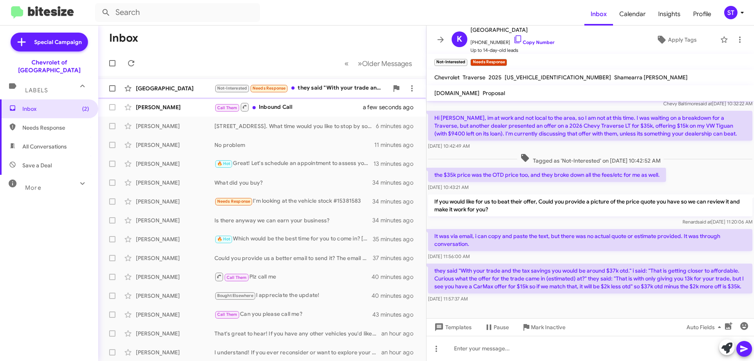
click at [321, 90] on div "Not-Interested Needs Response they said "With your trade and the tax savings yo…" at bounding box center [302, 88] width 174 height 9
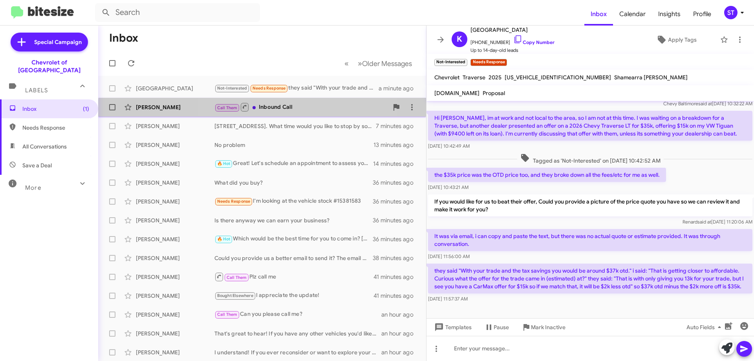
click at [277, 111] on div "Call Them Inbound Call" at bounding box center [302, 107] width 174 height 10
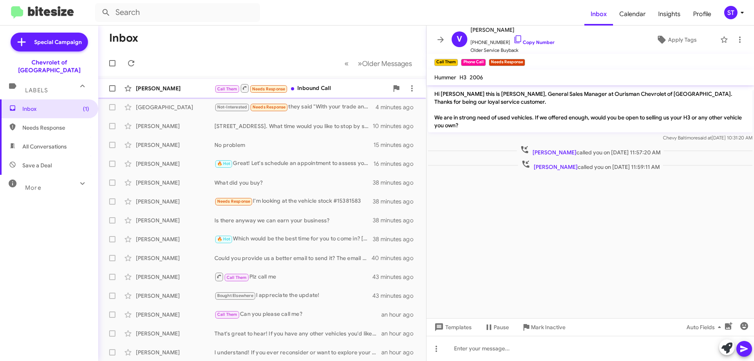
click at [325, 84] on div "Call Them Needs Response Inbound Call" at bounding box center [302, 88] width 174 height 10
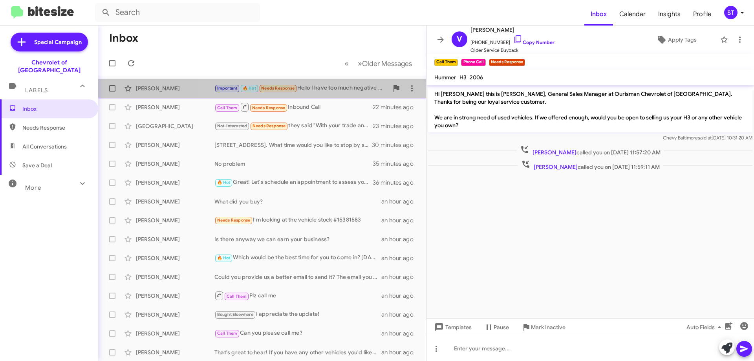
click at [332, 88] on div "Important 🔥 Hot Needs Response Hello I have too much negative equity to consider" at bounding box center [302, 88] width 174 height 9
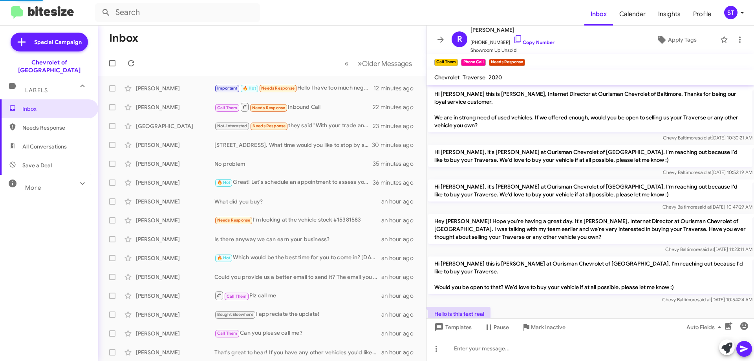
scroll to position [422, 0]
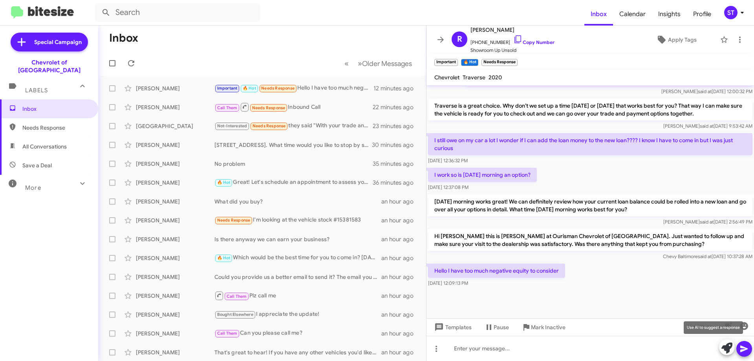
click at [727, 347] on icon at bounding box center [727, 348] width 11 height 11
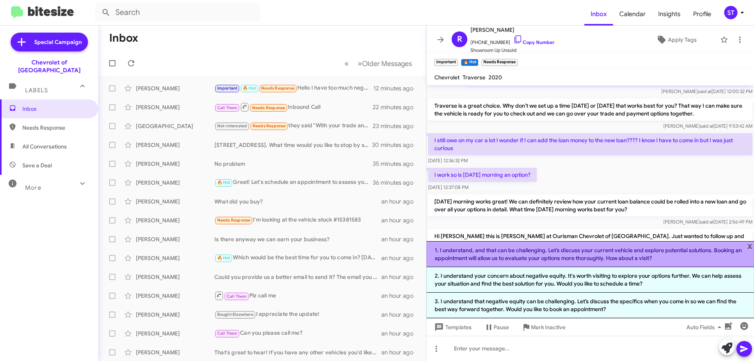
click at [528, 256] on li "1. I understand, and that can be challenging. Let’s discuss your current vehicl…" at bounding box center [591, 254] width 328 height 26
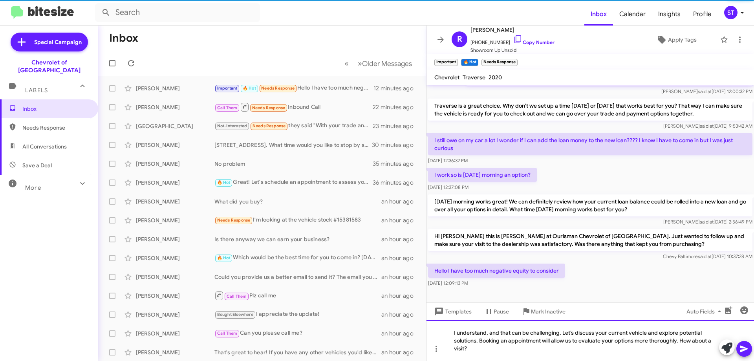
click at [559, 354] on div "I understand, and that can be challenging. Let’s discuss your current vehicle a…" at bounding box center [591, 340] width 328 height 41
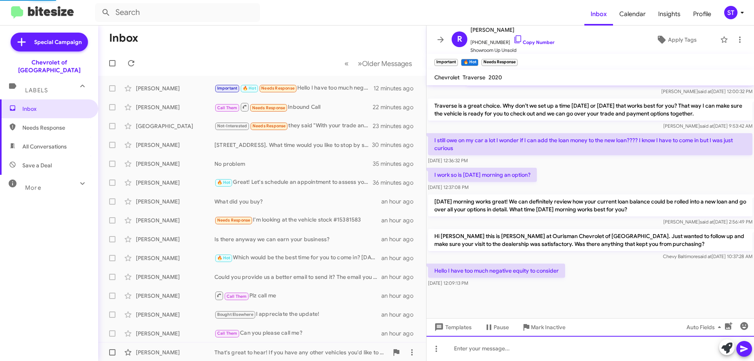
scroll to position [0, 0]
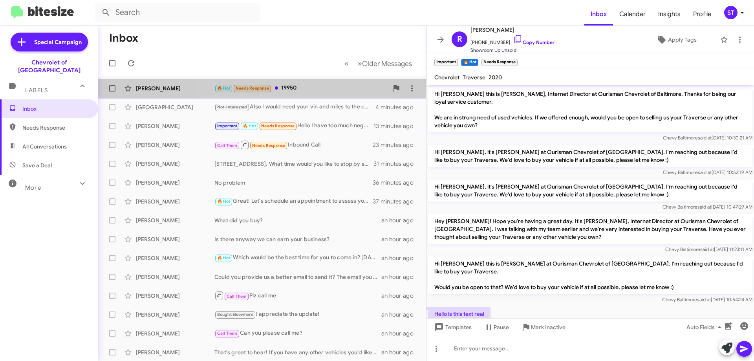
click at [295, 86] on div "🔥 Hot Needs Response 19950" at bounding box center [302, 88] width 174 height 9
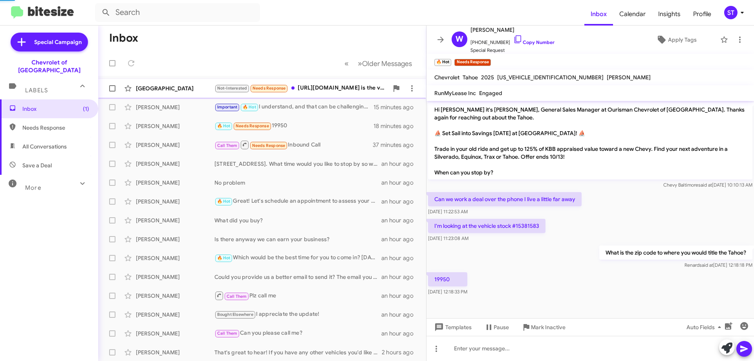
click at [333, 87] on div "Not-Interested Needs Response [URL][DOMAIN_NAME] is the vehicle" at bounding box center [302, 88] width 174 height 9
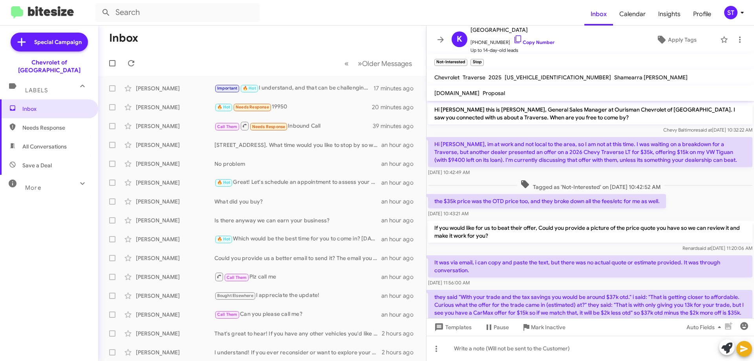
click at [283, 4] on form at bounding box center [340, 12] width 490 height 19
